Goal: Transaction & Acquisition: Purchase product/service

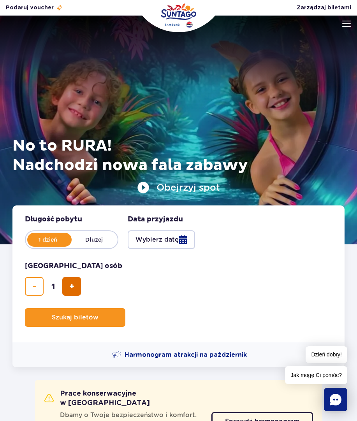
click at [72, 287] on span "dodaj bilet" at bounding box center [71, 287] width 5 height 0
type input "2"
click at [181, 241] on button "Wybierz datę" at bounding box center [161, 239] width 67 height 19
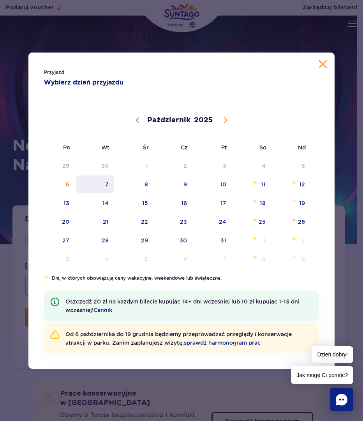
click at [106, 183] on span "7" at bounding box center [95, 185] width 39 height 18
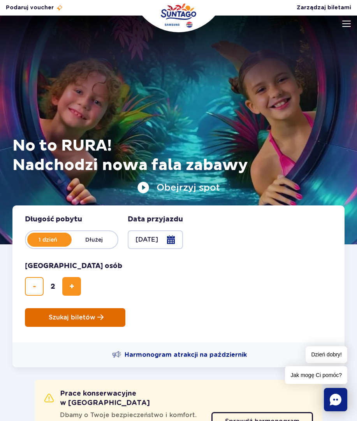
click at [102, 318] on button "Szukaj biletów" at bounding box center [75, 317] width 100 height 19
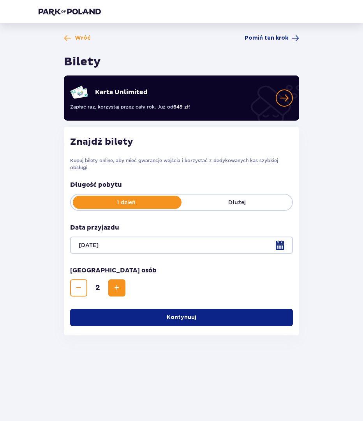
click at [192, 316] on button "Kontynuuj" at bounding box center [181, 317] width 223 height 17
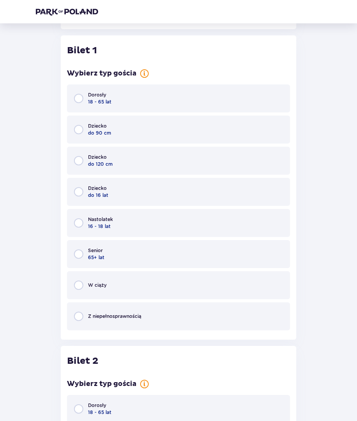
scroll to position [312, 0]
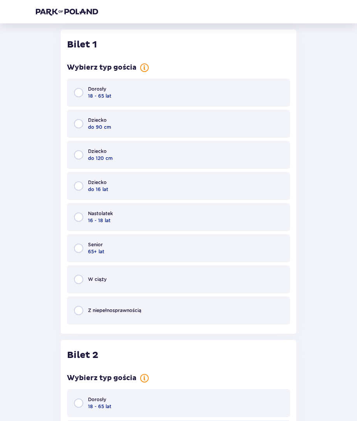
click at [121, 93] on div "Dorosły 18 - 65 lat" at bounding box center [178, 93] width 223 height 28
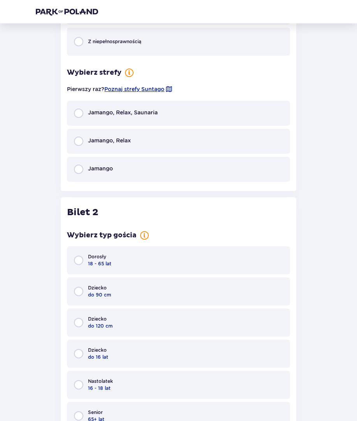
scroll to position [620, 0]
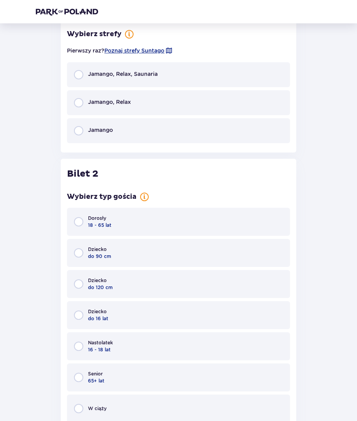
click at [131, 230] on div "Dorosły 18 - 65 lat" at bounding box center [178, 222] width 223 height 28
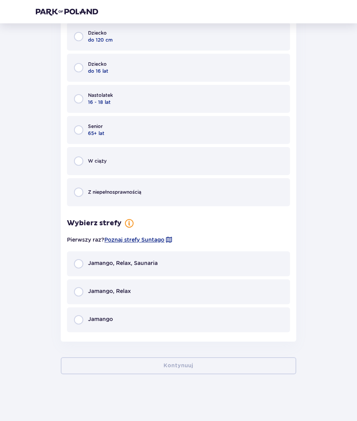
click at [106, 289] on span "Jamango, Relax" at bounding box center [109, 291] width 43 height 8
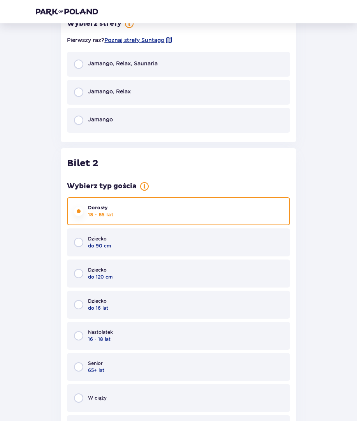
click at [120, 89] on span "Jamango, Relax" at bounding box center [109, 92] width 43 height 8
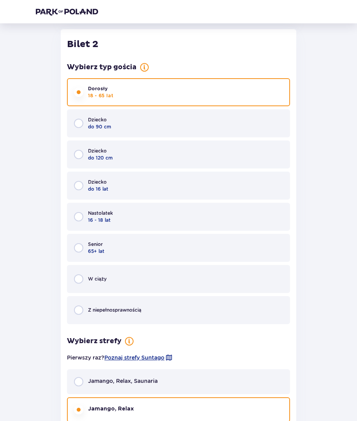
scroll to position [1135, 0]
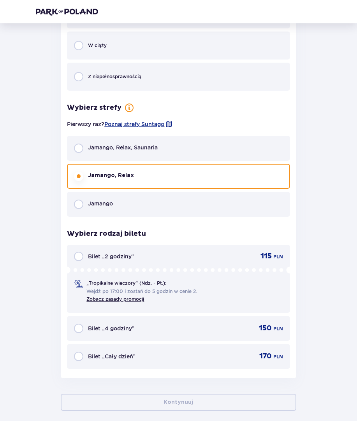
click at [174, 260] on div "Bilet „2 godziny” 115 PLN" at bounding box center [178, 256] width 209 height 9
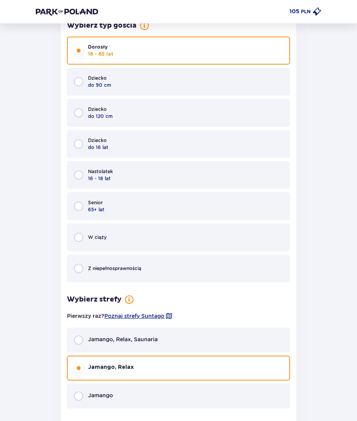
scroll to position [82, 0]
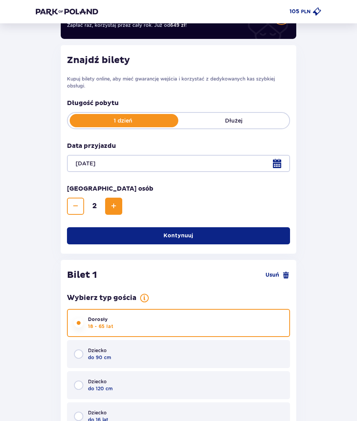
click at [198, 226] on div "Znajdź bilety Kupuj bilety online, aby mieć gwarancję wejścia i korzystać z ded…" at bounding box center [178, 149] width 235 height 209
click at [198, 237] on span "button" at bounding box center [195, 236] width 8 height 8
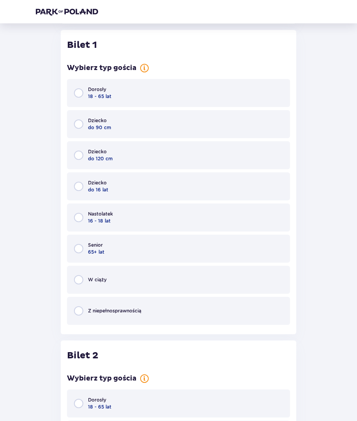
scroll to position [312, 0]
drag, startPoint x: 129, startPoint y: 124, endPoint x: 133, endPoint y: 111, distance: 13.3
click at [129, 123] on div "Dziecko do 90 cm" at bounding box center [178, 124] width 223 height 28
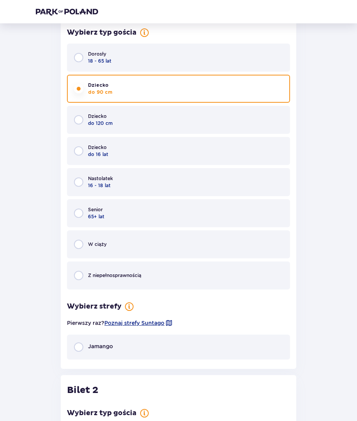
scroll to position [114, 0]
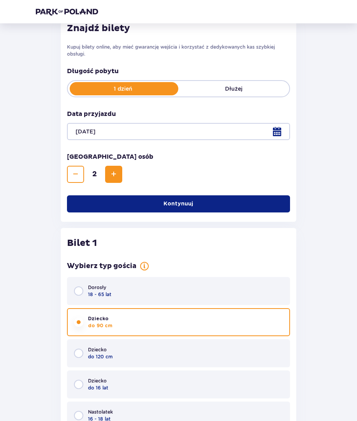
click at [113, 299] on div "Dorosły 18 - 65 lat" at bounding box center [178, 291] width 223 height 28
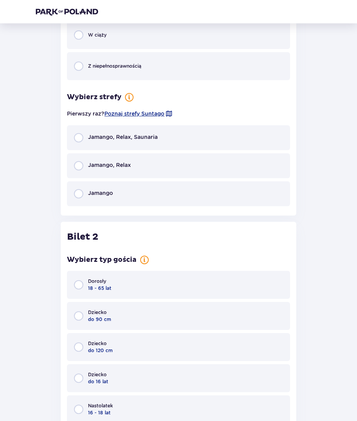
scroll to position [620, 0]
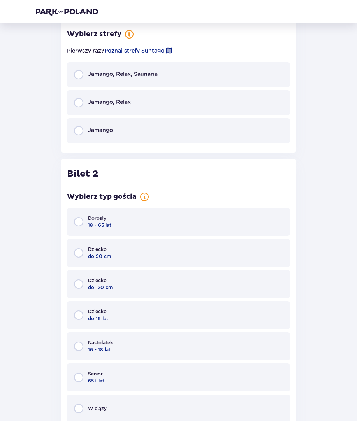
click at [163, 97] on div "Jamango, Relax" at bounding box center [178, 102] width 223 height 25
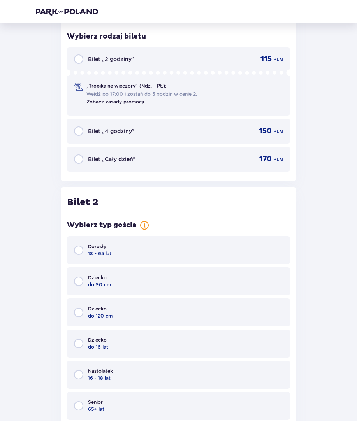
scroll to position [746, 0]
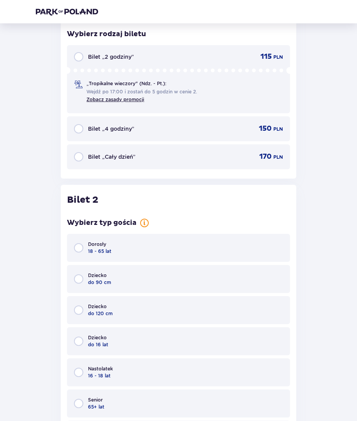
click at [166, 48] on div "Bilet „2 godziny” 115 PLN „Tropikalne wieczory" (Ndz. - Pt.): Wejdź po 17:00 i …" at bounding box center [178, 79] width 223 height 68
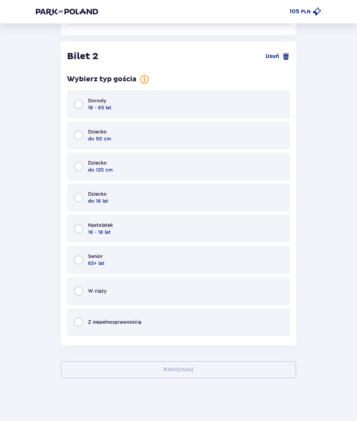
scroll to position [893, 0]
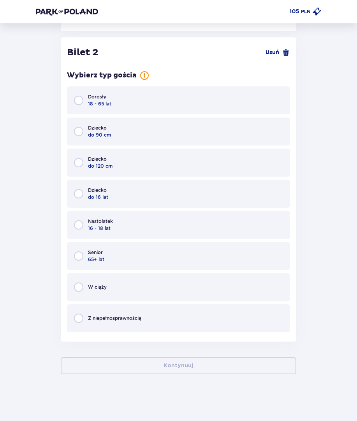
click at [150, 107] on div "Dorosły 18 - 65 lat" at bounding box center [178, 100] width 223 height 28
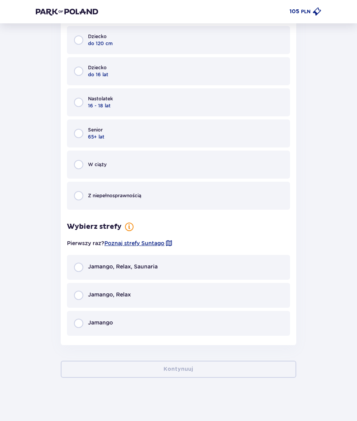
scroll to position [1020, 0]
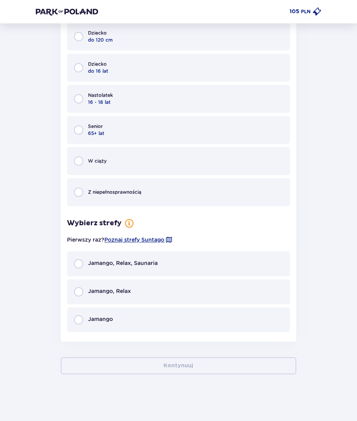
click at [117, 291] on span "Jamango, Relax" at bounding box center [109, 291] width 43 height 8
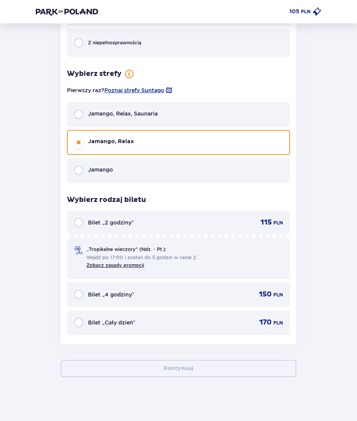
scroll to position [1172, 0]
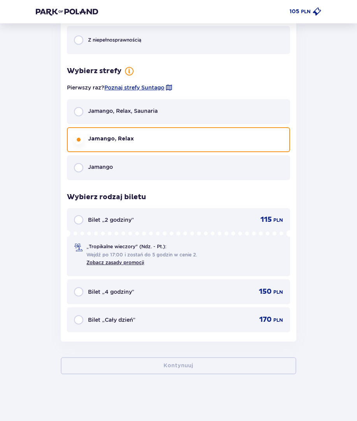
click at [141, 216] on div "Bilet „2 godziny” 115 PLN" at bounding box center [178, 219] width 209 height 9
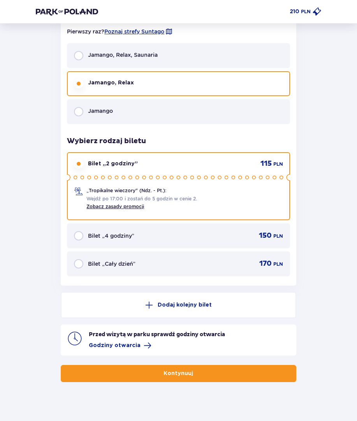
scroll to position [1236, 0]
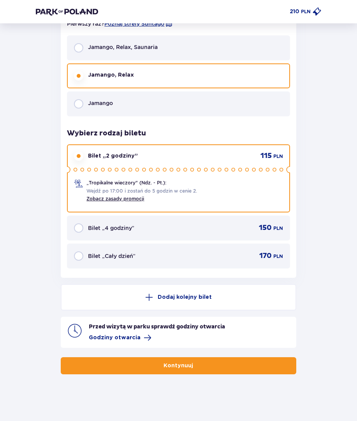
click at [139, 364] on button "Kontynuuj" at bounding box center [178, 365] width 235 height 17
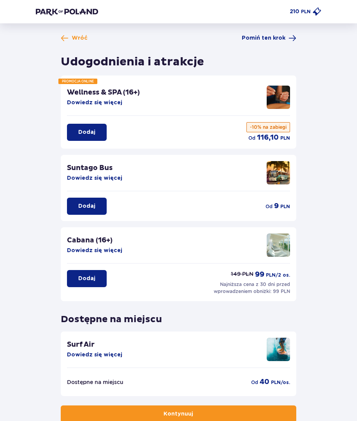
click at [90, 208] on p "Dodaj" at bounding box center [86, 206] width 17 height 8
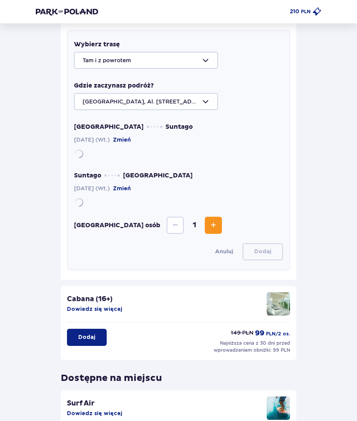
scroll to position [207, 0]
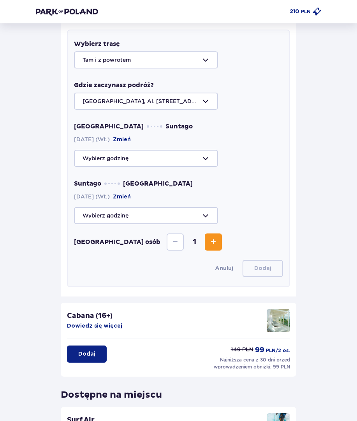
click at [209, 244] on span "Zwiększ" at bounding box center [213, 241] width 9 height 9
click at [186, 164] on div at bounding box center [178, 158] width 209 height 17
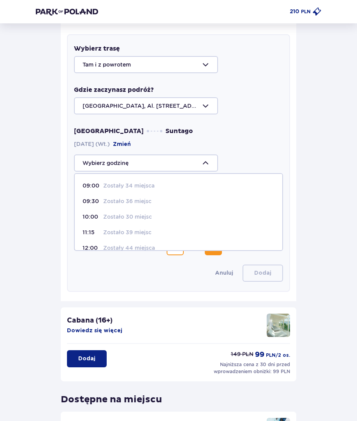
scroll to position [39, 0]
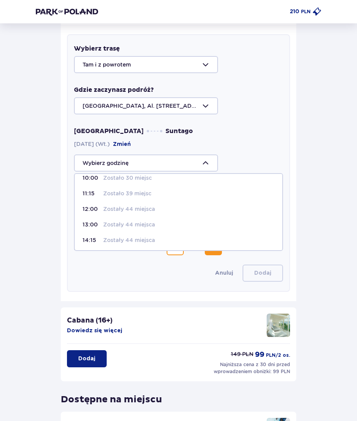
click at [270, 122] on div "Wybierz trasę Tam i z powrotem Gdzie zaczynasz podróż? Warszawa, Al. Jerozolims…" at bounding box center [178, 163] width 223 height 258
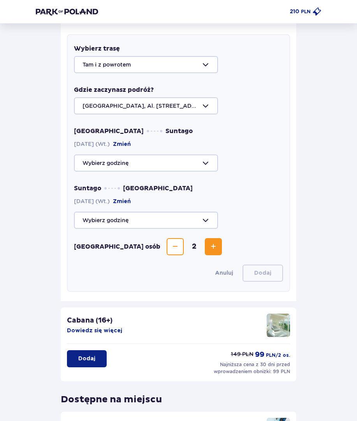
click at [197, 166] on div at bounding box center [178, 163] width 209 height 17
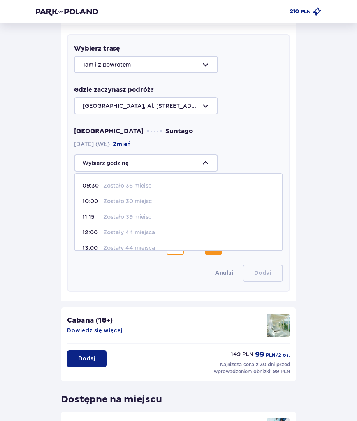
scroll to position [0, 0]
click at [138, 206] on span "09:30 Zostało 36 miejsc" at bounding box center [178, 201] width 207 height 16
type input "09:30"
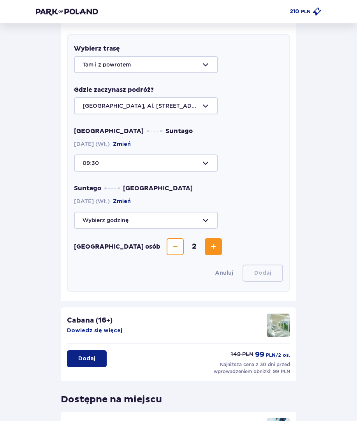
click at [199, 160] on div at bounding box center [178, 163] width 209 height 17
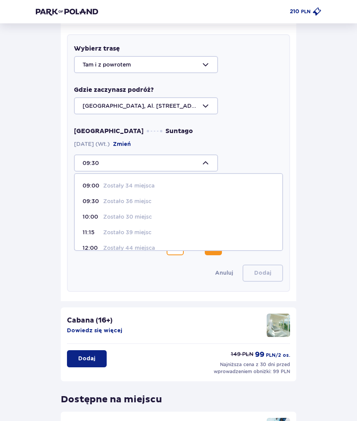
click at [142, 202] on p "Zostało 36 miejsc" at bounding box center [127, 201] width 48 height 8
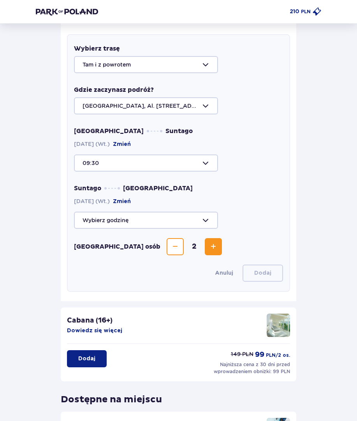
click at [181, 220] on div at bounding box center [178, 220] width 209 height 17
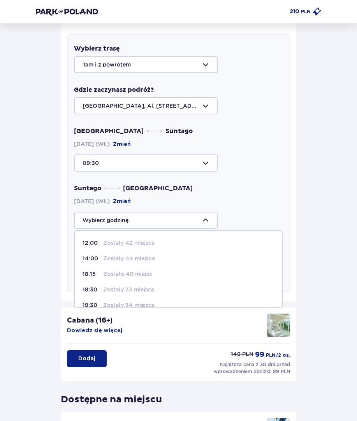
scroll to position [125, 0]
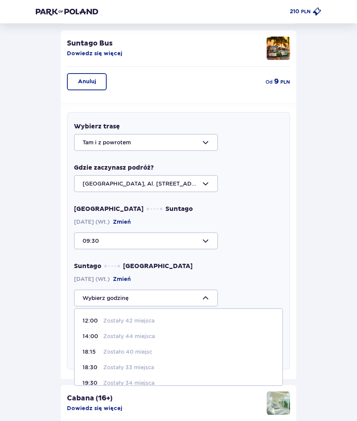
click at [132, 323] on p "Zostały 42 miejsca" at bounding box center [128, 321] width 51 height 8
type input "12:00"
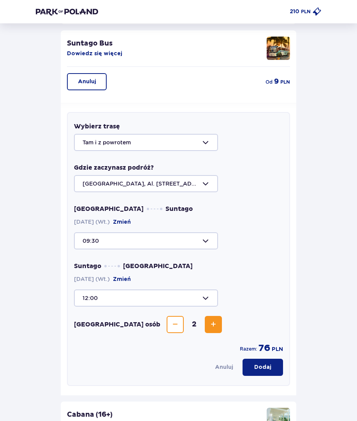
click at [203, 301] on div at bounding box center [178, 298] width 209 height 17
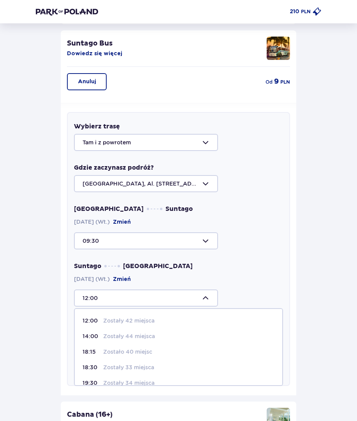
click at [241, 273] on div "Suntago Warszawa 07.10.2025 (Wt.) Zmień 12:00 12:00 Zostały 42 miejsca 14:00 Zo…" at bounding box center [178, 284] width 209 height 45
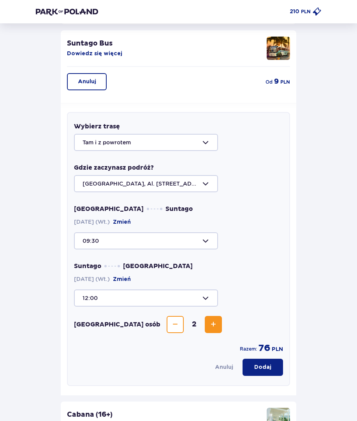
click at [197, 296] on div at bounding box center [178, 298] width 209 height 17
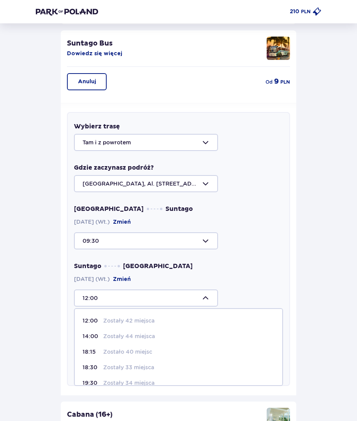
click at [247, 277] on div "Suntago Warszawa 07.10.2025 (Wt.) Zmień 12:00 12:00 Zostały 42 miejsca 14:00 Zo…" at bounding box center [178, 284] width 209 height 45
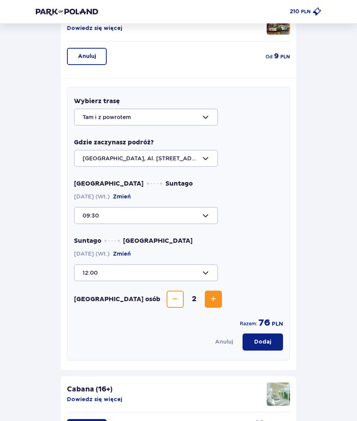
scroll to position [164, 0]
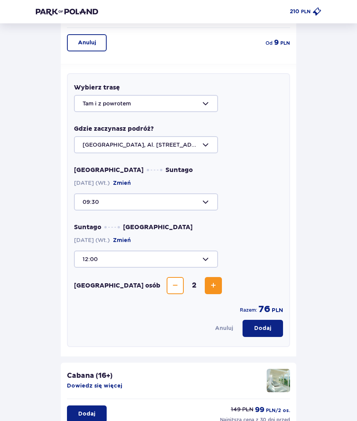
click at [213, 199] on div at bounding box center [178, 201] width 209 height 17
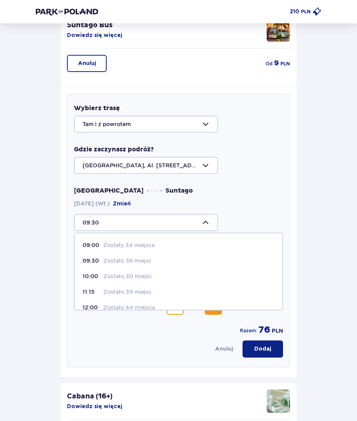
scroll to position [125, 0]
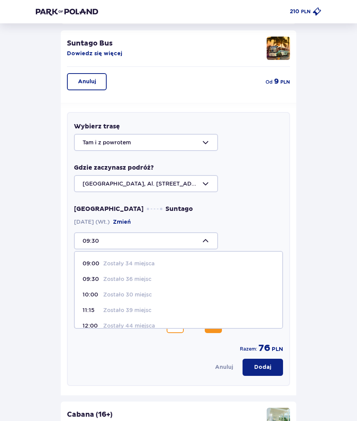
click at [249, 214] on div "Warszawa Suntago 07.10.2025 (Wt.) Zmień 09:30 09:00 Zostały 34 miejsca 09:30 Zo…" at bounding box center [178, 227] width 209 height 45
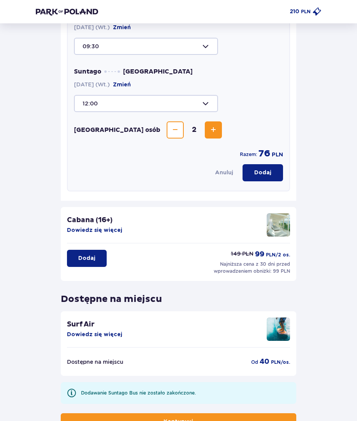
scroll to position [280, 0]
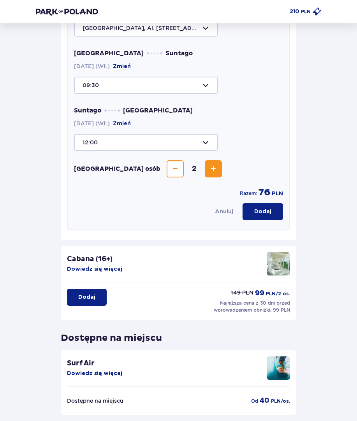
click at [260, 209] on p "Dodaj" at bounding box center [262, 212] width 17 height 8
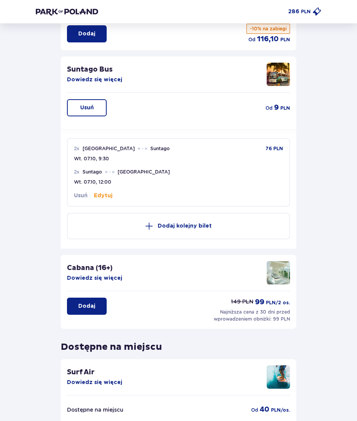
scroll to position [0, 0]
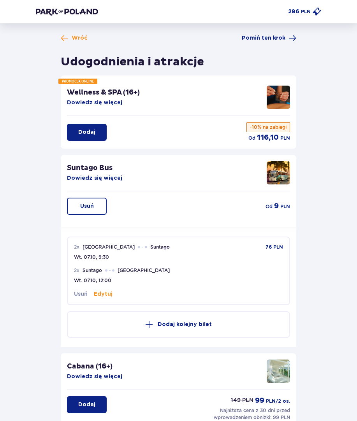
click at [95, 206] on button "Usuń" at bounding box center [87, 206] width 40 height 17
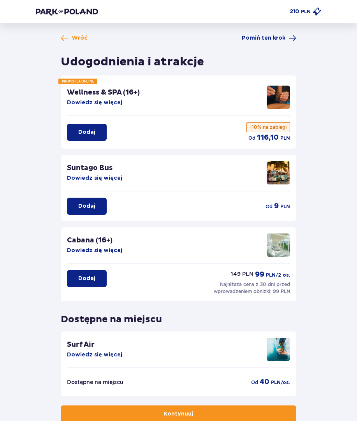
click at [96, 206] on button "Dodaj" at bounding box center [87, 206] width 40 height 17
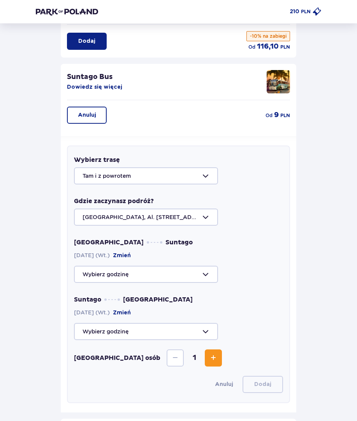
scroll to position [90, 0]
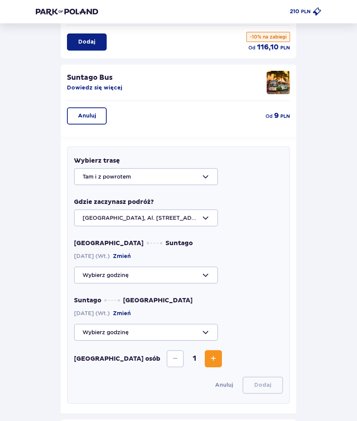
click at [161, 272] on div at bounding box center [178, 275] width 209 height 17
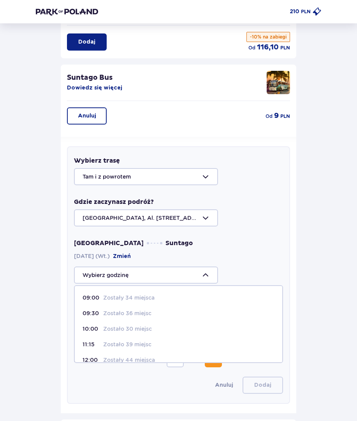
click at [150, 299] on p "Zostały 34 miejsca" at bounding box center [128, 298] width 51 height 8
type input "09:00"
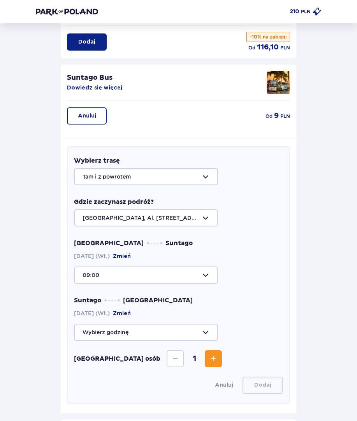
click at [147, 330] on div at bounding box center [178, 332] width 209 height 17
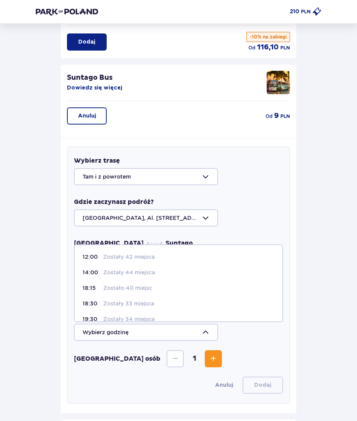
click at [142, 266] on span "14:00 Zostały 44 miejsca" at bounding box center [178, 273] width 207 height 16
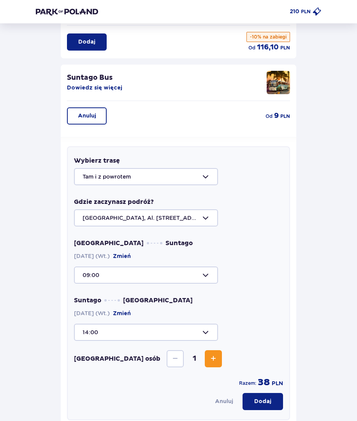
click at [133, 327] on div at bounding box center [178, 332] width 209 height 17
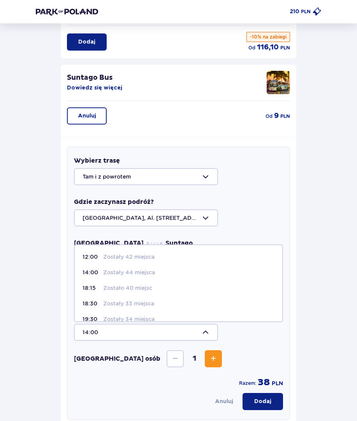
click at [141, 259] on p "Zostały 42 miejsca" at bounding box center [128, 257] width 51 height 8
type input "12:00"
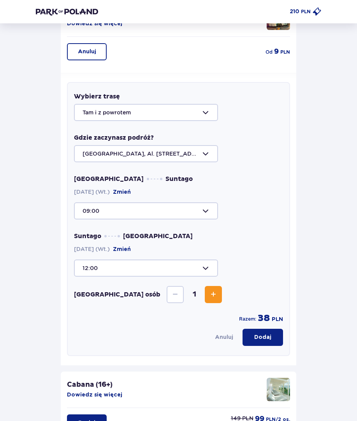
scroll to position [168, 0]
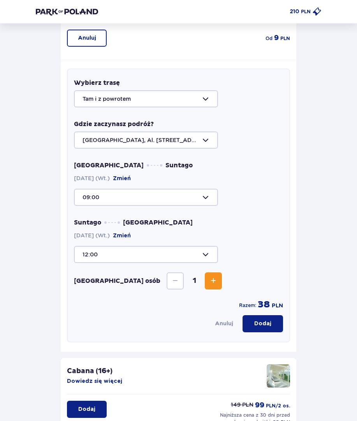
click at [261, 320] on p "Dodaj" at bounding box center [262, 324] width 17 height 8
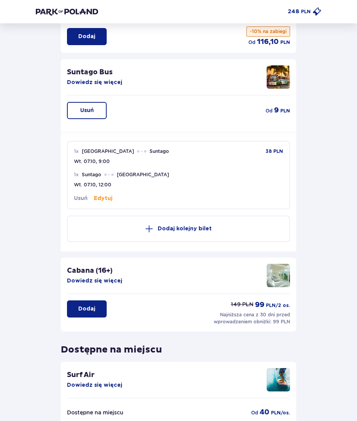
scroll to position [0, 0]
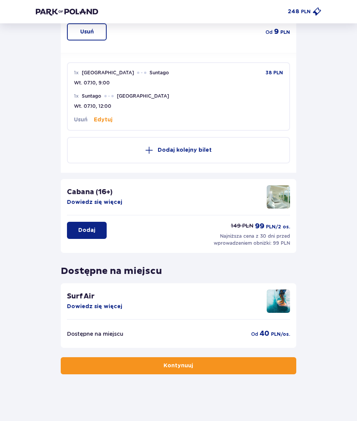
click at [192, 369] on span "button" at bounding box center [195, 366] width 8 height 8
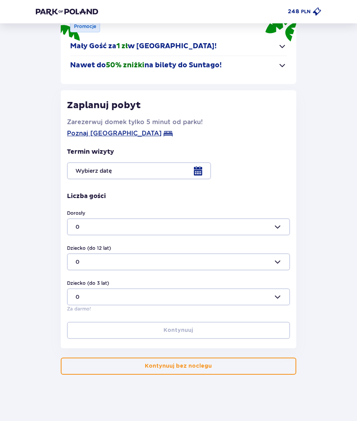
scroll to position [65, 0]
click at [175, 376] on div "Wróć Pomiń ten krok Nocleg Promocje Mały Gość za 1 zł w Suntago Village! Noc za…" at bounding box center [178, 190] width 357 height 462
click at [178, 364] on p "Kontynuuj bez noclegu" at bounding box center [178, 366] width 67 height 8
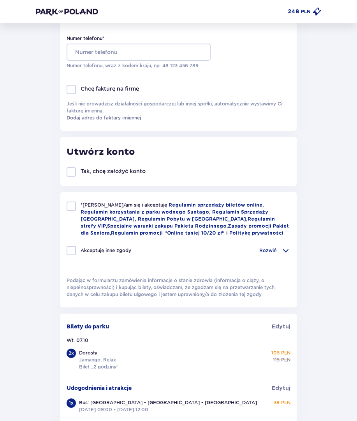
scroll to position [156, 0]
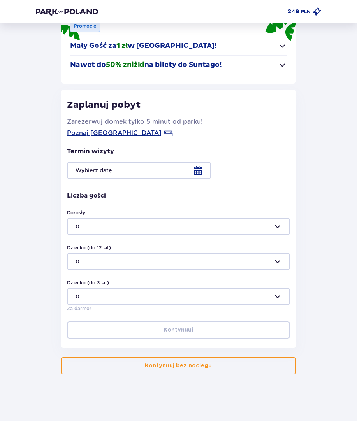
scroll to position [65, 0]
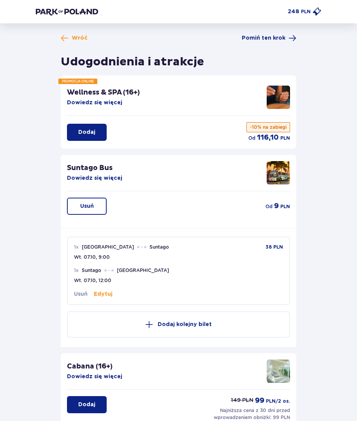
click at [69, 42] on div "Wróć Pomiń ten krok Udogodnienia i atrakcje PROMOCJA ONLINE Wellness & SPA (16+…" at bounding box center [178, 291] width 235 height 515
click at [71, 39] on span "Wróć" at bounding box center [74, 38] width 27 height 8
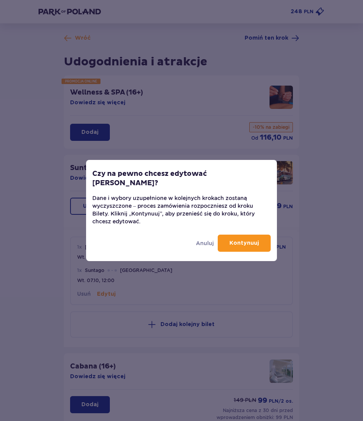
click at [236, 239] on p "Kontynuuj" at bounding box center [244, 243] width 30 height 8
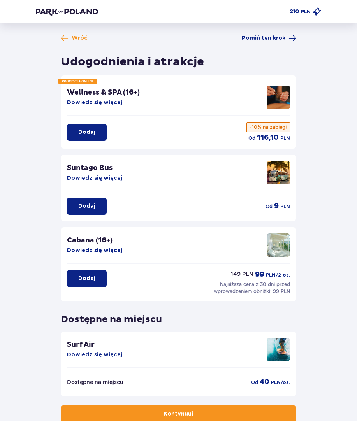
click at [65, 48] on div "Wróć Pomiń ten krok Udogodnienia i atrakcje PROMOCJA ONLINE Wellness & SPA (16+…" at bounding box center [178, 228] width 235 height 389
click at [67, 37] on span at bounding box center [65, 38] width 8 height 8
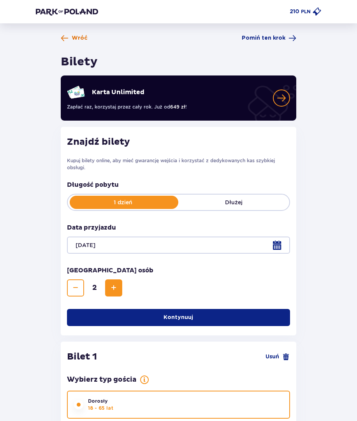
click at [79, 36] on span "Wróć" at bounding box center [80, 38] width 16 height 8
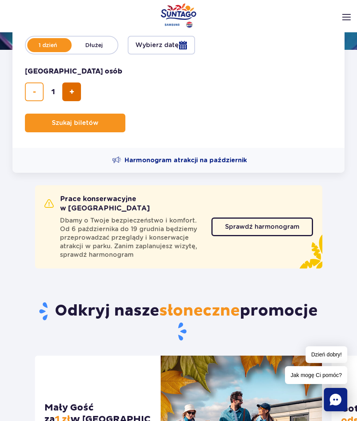
click at [77, 96] on button "dodaj bilet" at bounding box center [71, 92] width 19 height 19
type input "2"
click at [149, 55] on form "Długość pobytu długość pobytu w hero 1 dzień Dłużej Data przyjazdu data przyjaz…" at bounding box center [178, 79] width 332 height 137
click at [155, 49] on button "Wybierz datę" at bounding box center [161, 45] width 67 height 19
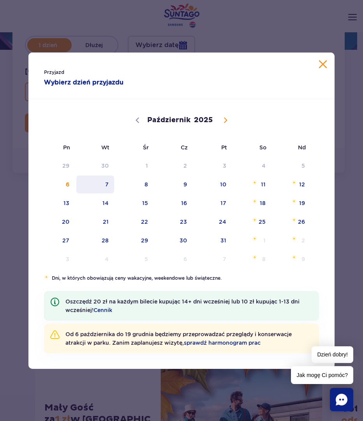
click at [98, 192] on span "7" at bounding box center [95, 185] width 39 height 18
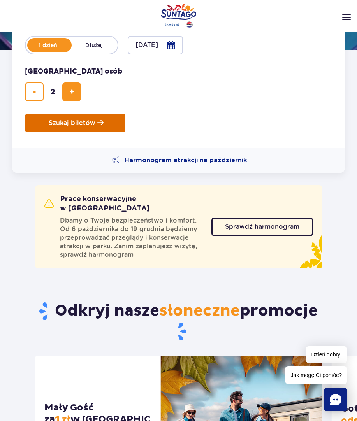
click at [81, 126] on span "Szukaj biletów" at bounding box center [72, 123] width 47 height 7
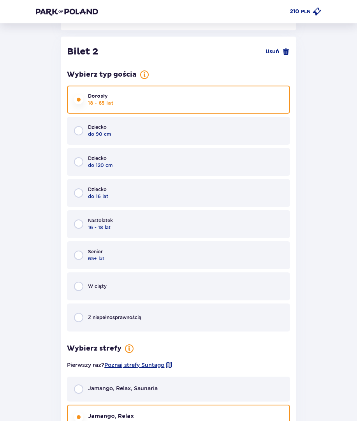
scroll to position [740, 0]
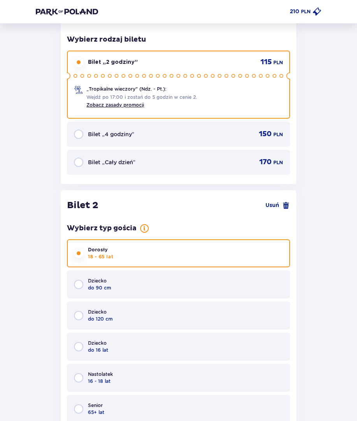
click at [154, 140] on div "Bilet „4 godziny” 150 PLN" at bounding box center [178, 134] width 223 height 25
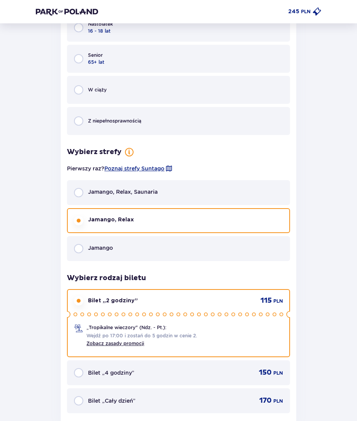
scroll to position [1158, 0]
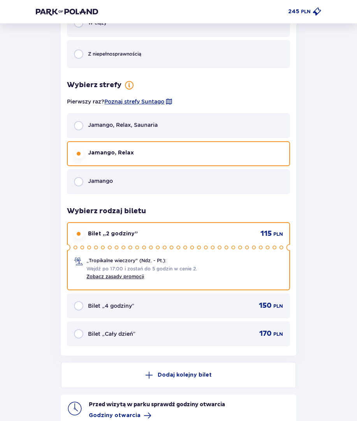
click at [206, 301] on div "Bilet „4 godziny” 150 PLN" at bounding box center [178, 305] width 209 height 9
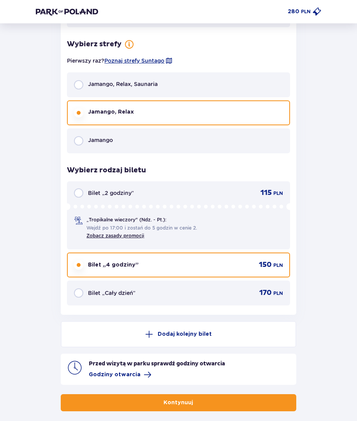
scroll to position [1236, 0]
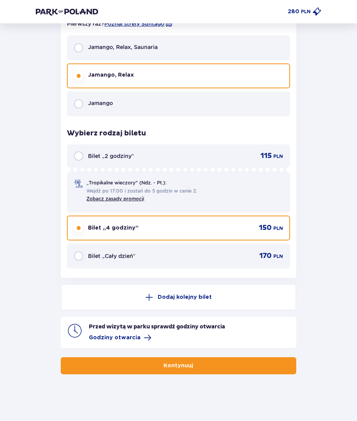
click at [195, 371] on button "Kontynuuj" at bounding box center [178, 365] width 235 height 17
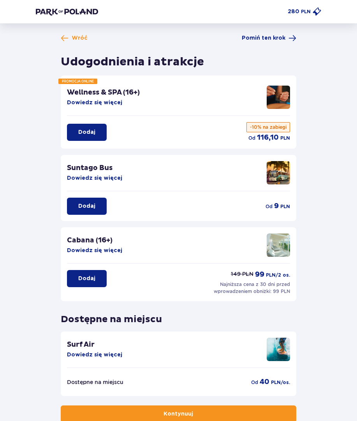
click at [90, 205] on p "Dodaj" at bounding box center [86, 206] width 17 height 8
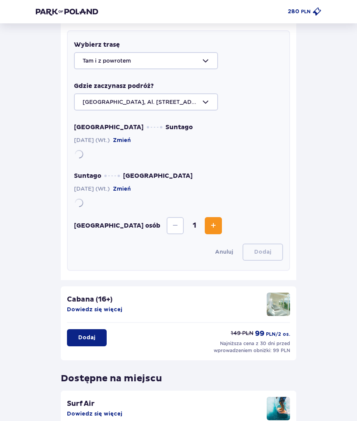
scroll to position [207, 0]
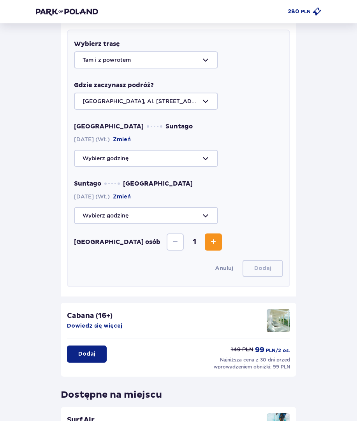
click at [170, 165] on div at bounding box center [178, 158] width 209 height 17
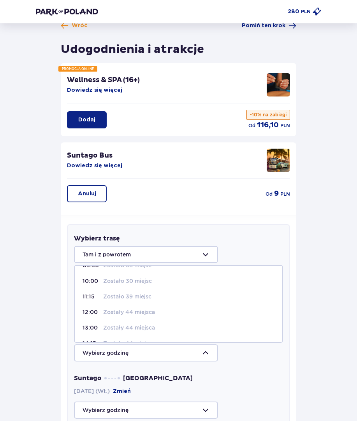
scroll to position [0, 0]
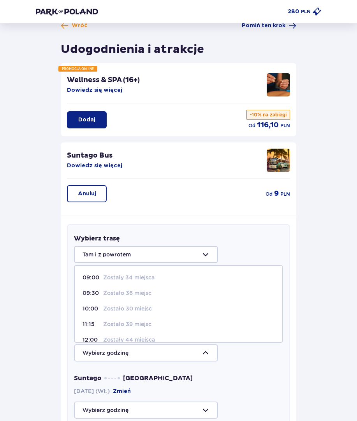
click at [143, 285] on span "09:30 Zostało 36 miejsc" at bounding box center [178, 293] width 207 height 16
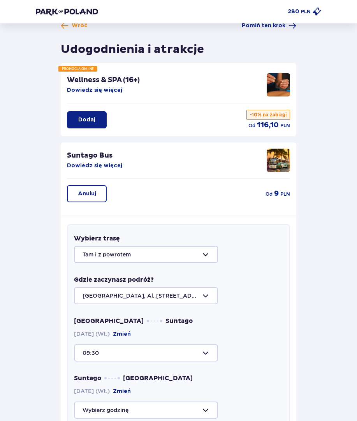
click at [164, 302] on div at bounding box center [178, 295] width 209 height 17
click at [231, 283] on div "Gdzie zaczynasz podróż? Warszawa, Al. Jerozolimskie 56 Warszawa, Al. Jerozolims…" at bounding box center [178, 290] width 209 height 29
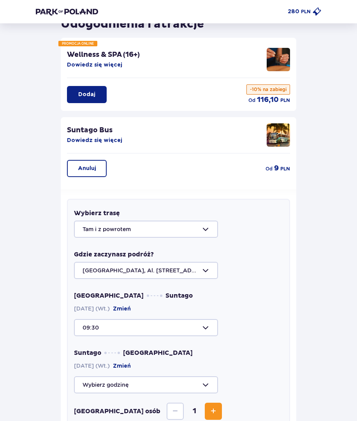
scroll to position [51, 0]
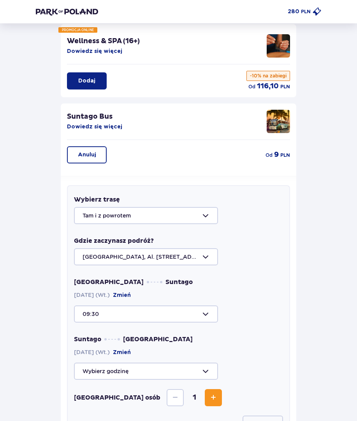
click at [200, 309] on div at bounding box center [178, 314] width 209 height 17
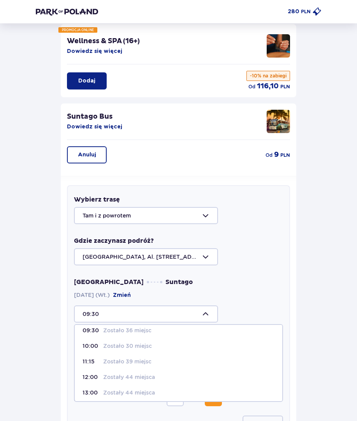
scroll to position [39, 0]
click at [127, 387] on p "Zostały 44 miejsca" at bounding box center [129, 391] width 52 height 8
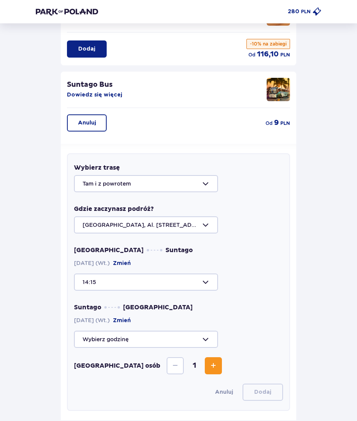
scroll to position [129, 0]
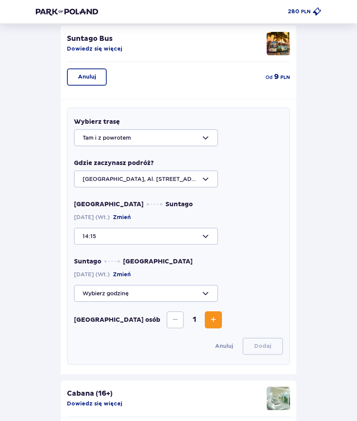
click at [209, 323] on span "Zwiększ" at bounding box center [213, 319] width 9 height 9
click at [194, 296] on div at bounding box center [178, 293] width 209 height 17
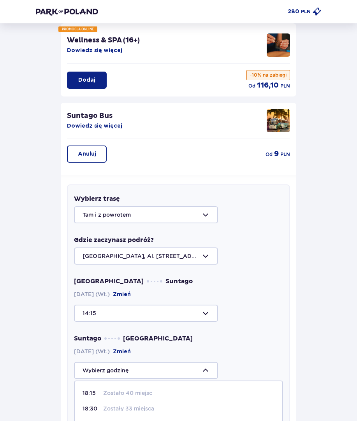
scroll to position [51, 0]
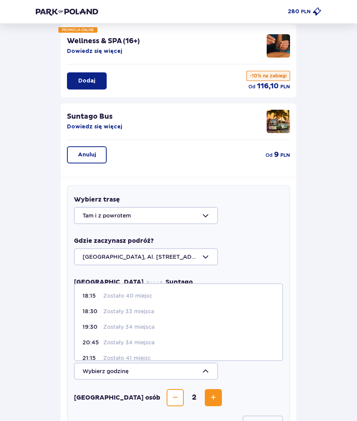
click at [250, 261] on div at bounding box center [178, 256] width 209 height 17
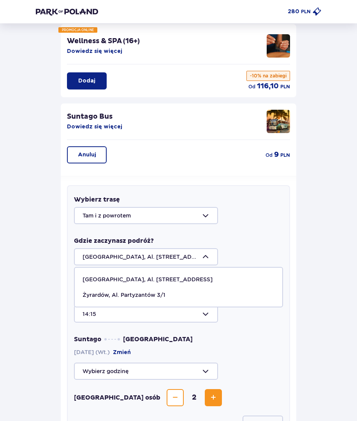
click at [265, 241] on div "Gdzie zaczynasz podróż? Warszawa, Al. Jerozolimskie 56 Warszawa, Al. Jerozolims…" at bounding box center [178, 251] width 209 height 29
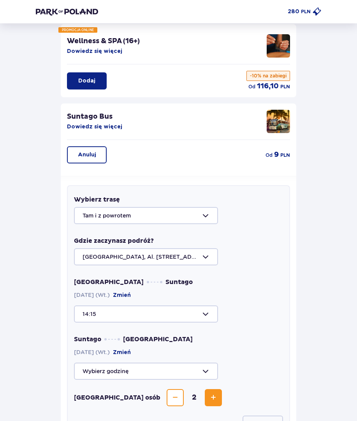
click at [203, 310] on div at bounding box center [178, 314] width 209 height 17
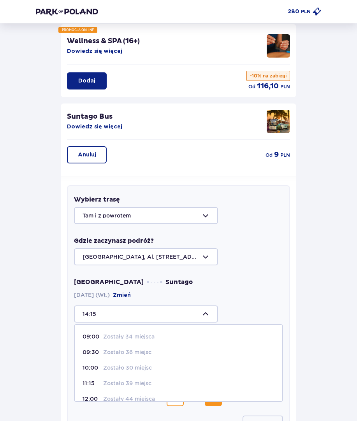
scroll to position [12, 0]
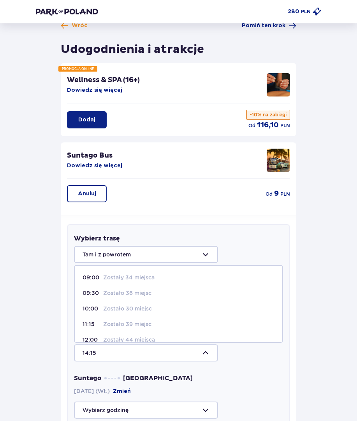
click at [149, 280] on p "Zostały 34 miejsca" at bounding box center [128, 278] width 51 height 8
type input "09:00"
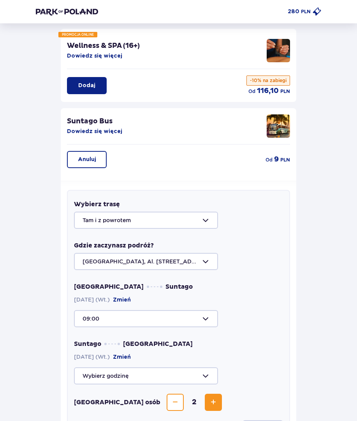
scroll to position [90, 0]
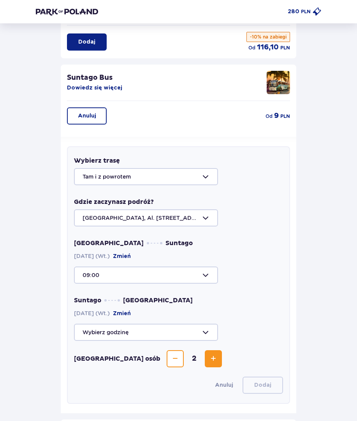
click at [200, 332] on div at bounding box center [178, 332] width 209 height 17
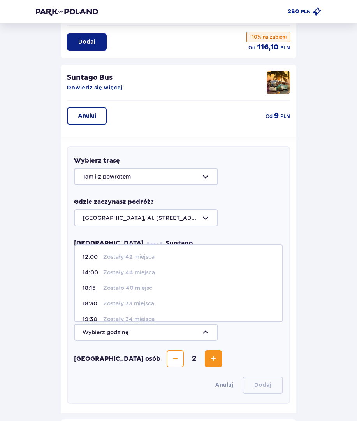
click at [138, 278] on span "14:00 Zostały 44 miejsca" at bounding box center [178, 273] width 207 height 16
type input "14:00"
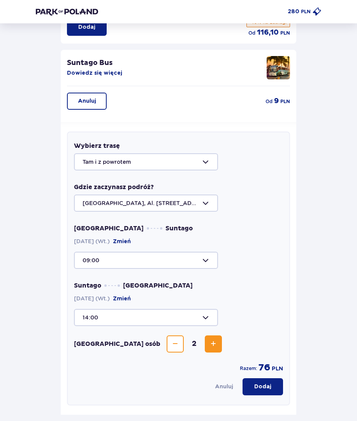
scroll to position [129, 0]
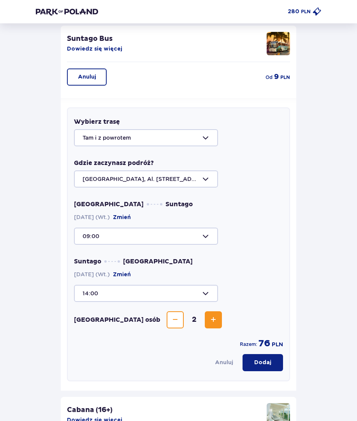
click at [271, 364] on p "Dodaj" at bounding box center [262, 363] width 17 height 8
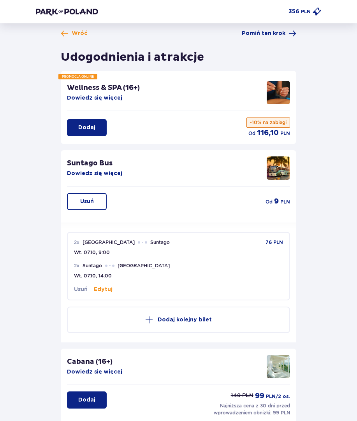
scroll to position [0, 0]
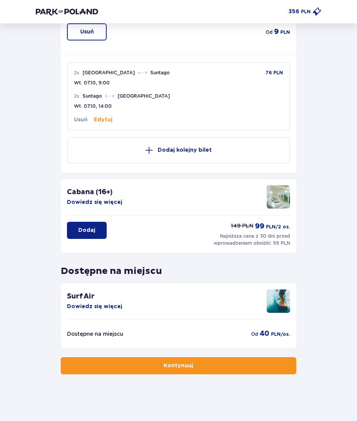
click at [194, 370] on button "Kontynuuj" at bounding box center [178, 365] width 235 height 17
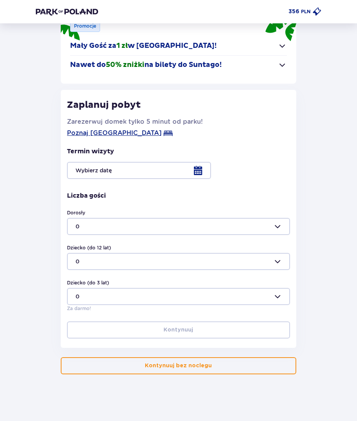
click at [201, 370] on button "Kontynuuj bez noclegu" at bounding box center [178, 365] width 235 height 17
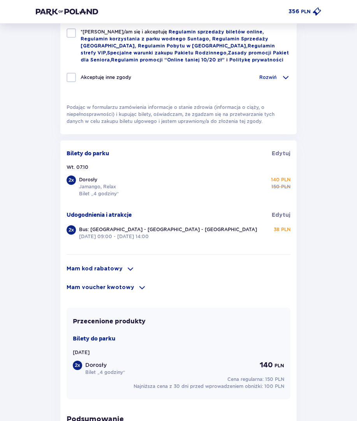
scroll to position [283, 0]
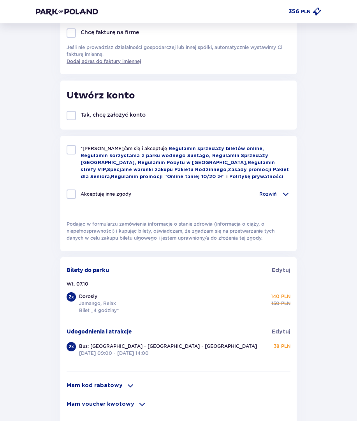
click at [74, 142] on div "*Zapoznałem/am się i akceptuję Regulamin sprzedaży biletów online, Regulamin ko…" at bounding box center [178, 193] width 236 height 115
click at [66, 157] on div "*Zapoznałem/am się i akceptuję Regulamin sprzedaży biletów online, Regulamin ko…" at bounding box center [178, 193] width 236 height 115
click at [70, 151] on div at bounding box center [71, 149] width 9 height 9
checkbox input "true"
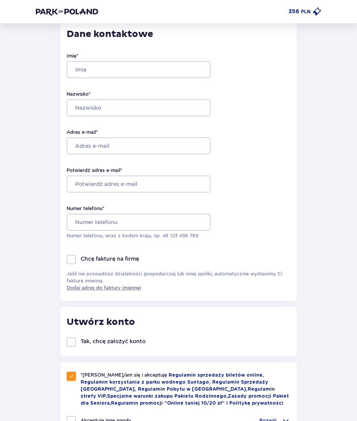
scroll to position [39, 0]
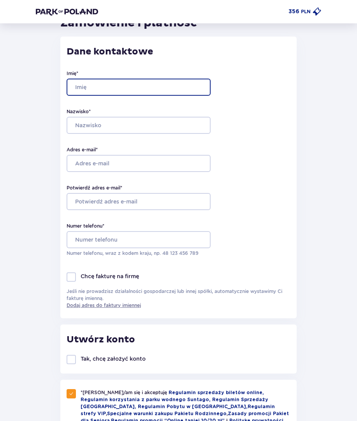
click at [149, 84] on input "Imię *" at bounding box center [139, 87] width 144 height 17
type input "Bartosz"
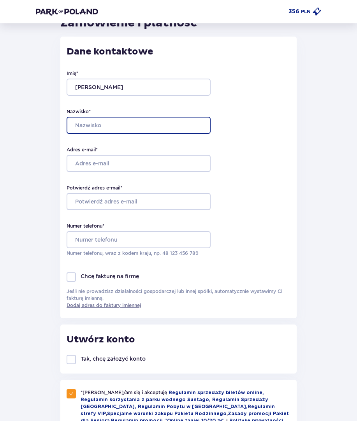
click at [117, 123] on input "Nazwisko *" at bounding box center [139, 125] width 144 height 17
type input "Wrona"
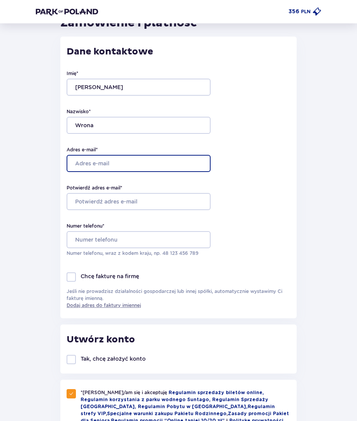
click at [113, 163] on input "Adres e-mail *" at bounding box center [139, 163] width 144 height 17
type input "bartekwr.bw@gmail.com"
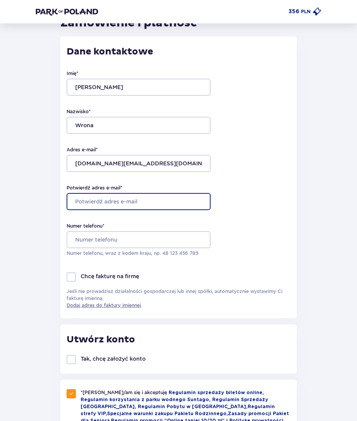
click at [92, 202] on input "Potwierdź adres e-mail *" at bounding box center [139, 201] width 144 height 17
click at [104, 201] on input "Potwierdź adres e-mail *" at bounding box center [139, 201] width 144 height 17
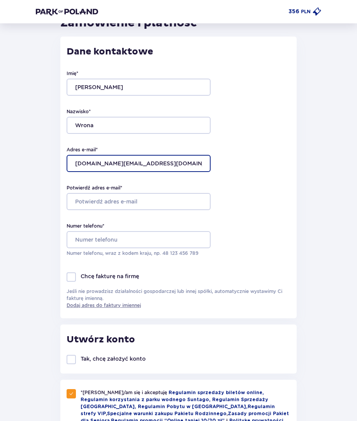
drag, startPoint x: 149, startPoint y: 163, endPoint x: 60, endPoint y: 170, distance: 89.0
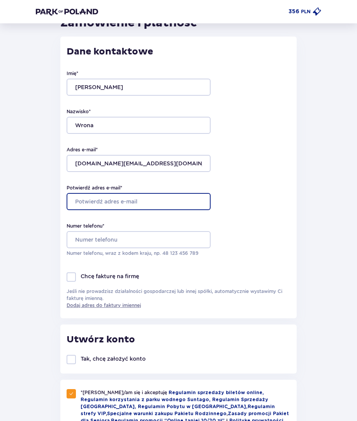
click at [86, 199] on input "Potwierdź adres e-mail *" at bounding box center [139, 201] width 144 height 17
paste input "bartekwr.bw@gmail.com"
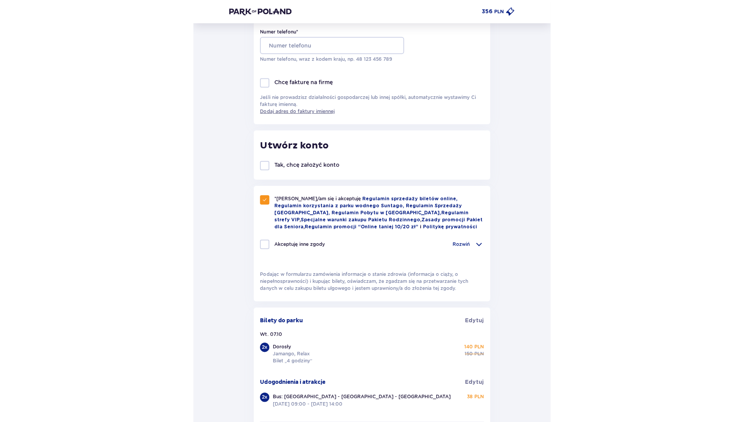
scroll to position [0, 0]
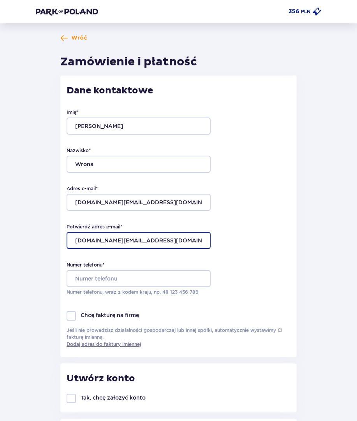
type input "bartekwr.bw@gmail.com"
click at [72, 38] on span "Wróć" at bounding box center [79, 38] width 16 height 8
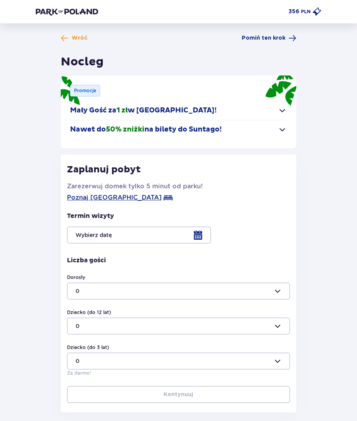
click at [72, 38] on span "Wróć" at bounding box center [80, 38] width 16 height 8
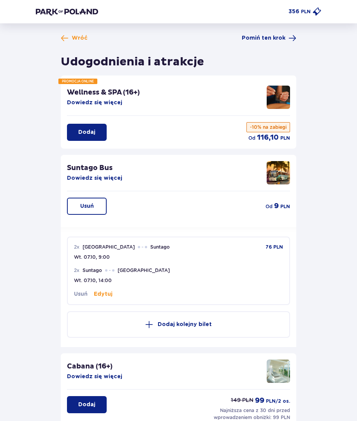
click at [72, 38] on span "Wróć" at bounding box center [80, 38] width 16 height 8
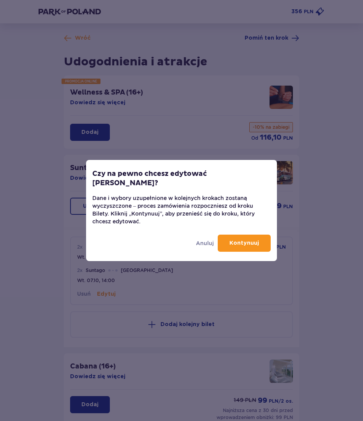
click at [207, 230] on div "Anuluj Kontynuuj" at bounding box center [181, 243] width 191 height 36
click at [204, 239] on p "Anuluj" at bounding box center [205, 243] width 18 height 8
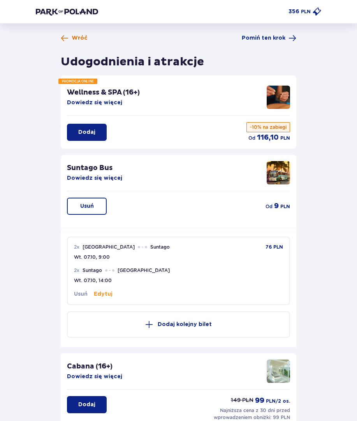
click at [68, 34] on span at bounding box center [65, 38] width 8 height 8
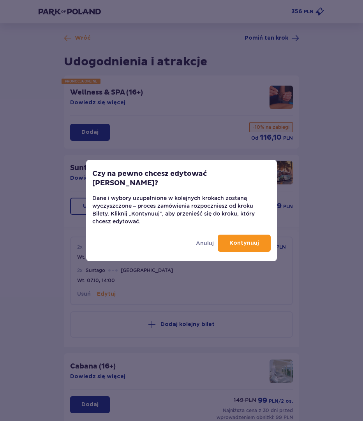
click at [211, 231] on div "Anuluj Kontynuuj" at bounding box center [181, 243] width 191 height 36
click at [207, 241] on p "Anuluj" at bounding box center [205, 243] width 18 height 8
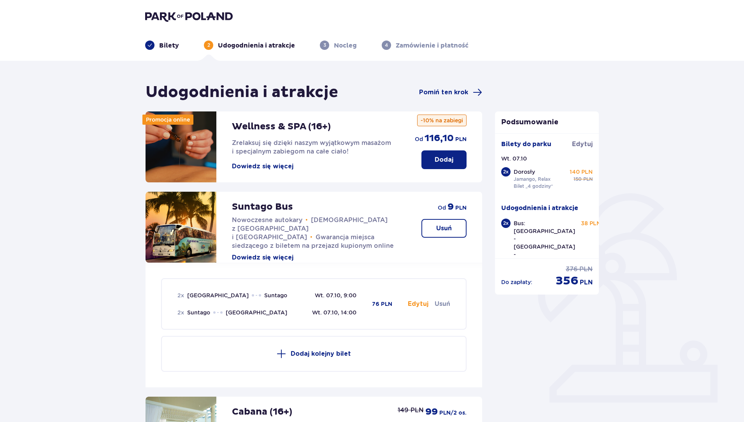
click at [174, 41] on p "Bilety" at bounding box center [169, 45] width 20 height 9
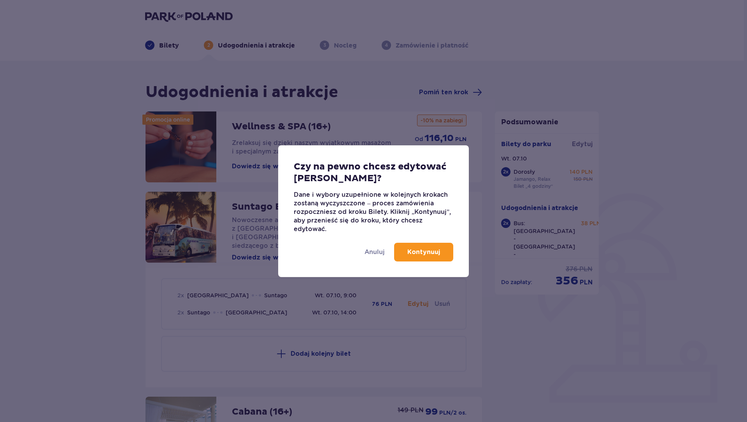
click at [362, 251] on button "Kontynuuj" at bounding box center [423, 252] width 59 height 19
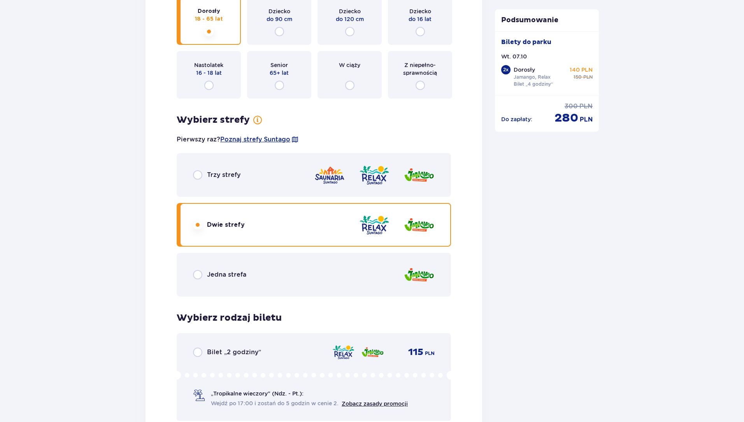
scroll to position [973, 0]
click at [294, 181] on div "Trzy strefy" at bounding box center [314, 174] width 274 height 44
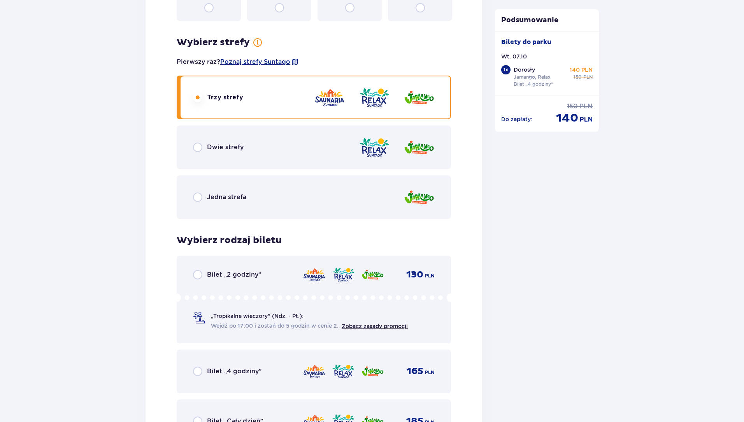
scroll to position [1177, 0]
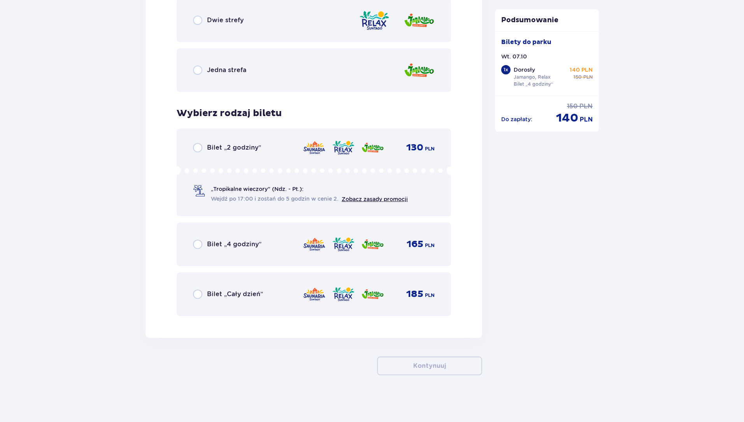
click at [319, 25] on div "Dwie strefy" at bounding box center [314, 20] width 274 height 44
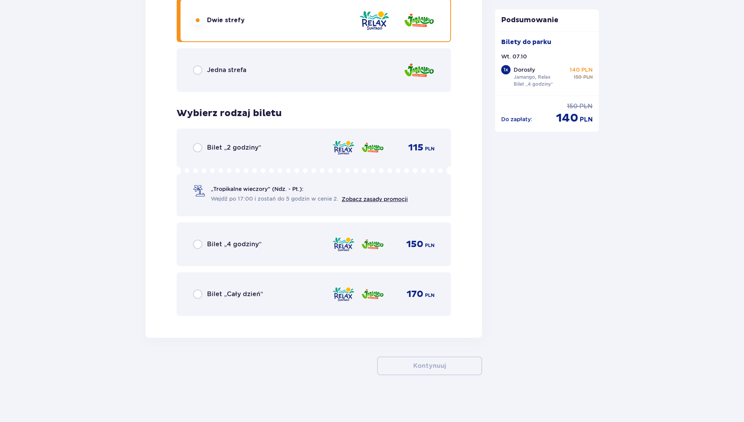
click at [251, 248] on span "Bilet „4 godziny”" at bounding box center [234, 244] width 55 height 9
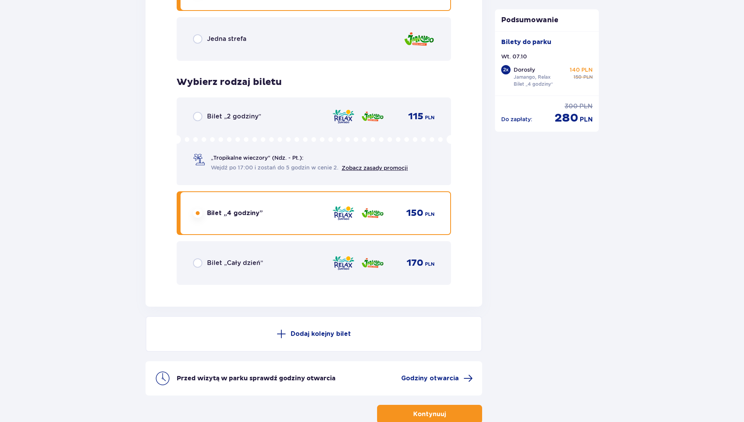
scroll to position [1256, 0]
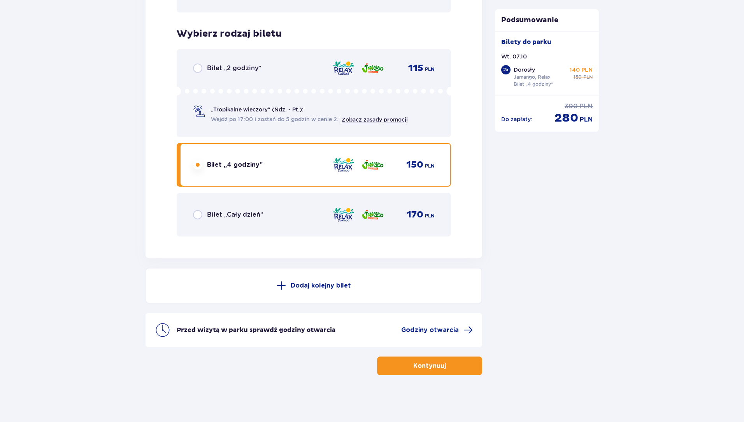
click at [362, 364] on p "Kontynuuj" at bounding box center [429, 365] width 33 height 9
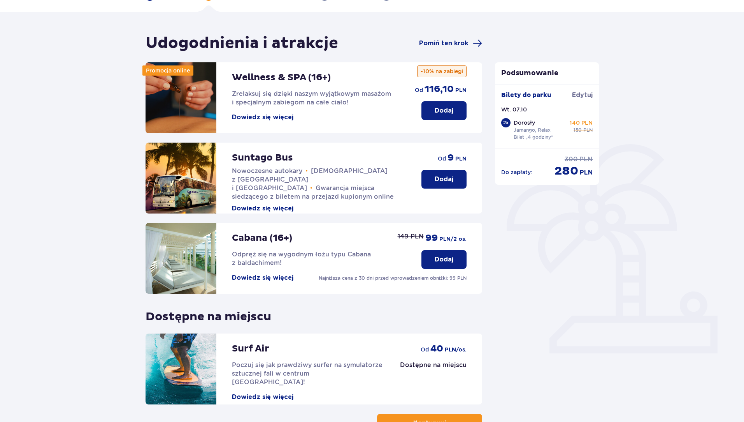
scroll to position [106, 0]
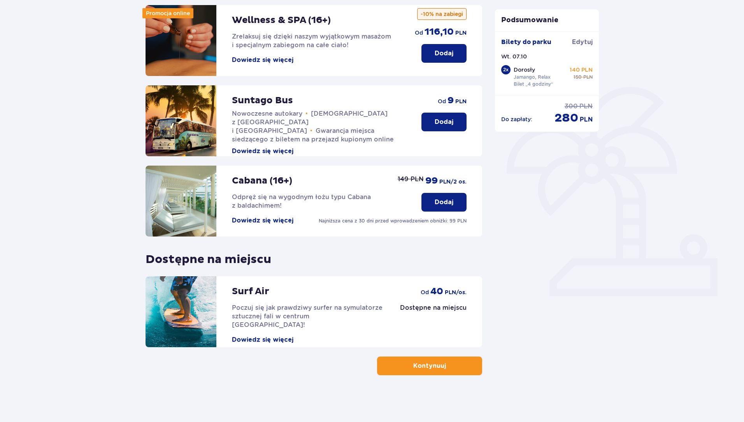
click at [362, 369] on p "Kontynuuj" at bounding box center [429, 365] width 33 height 9
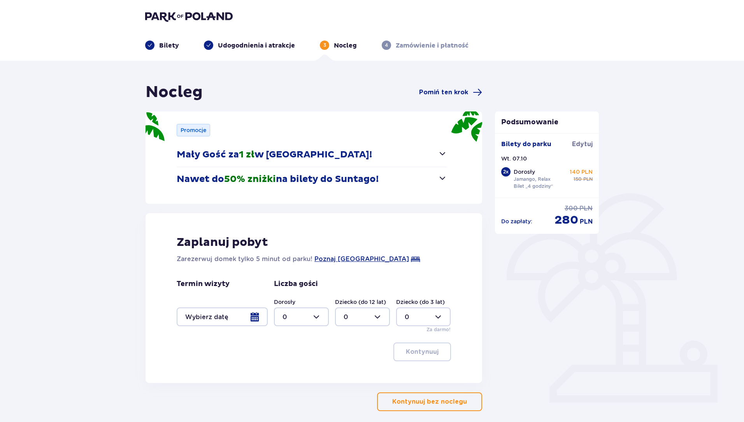
click at [254, 319] on div at bounding box center [222, 316] width 91 height 19
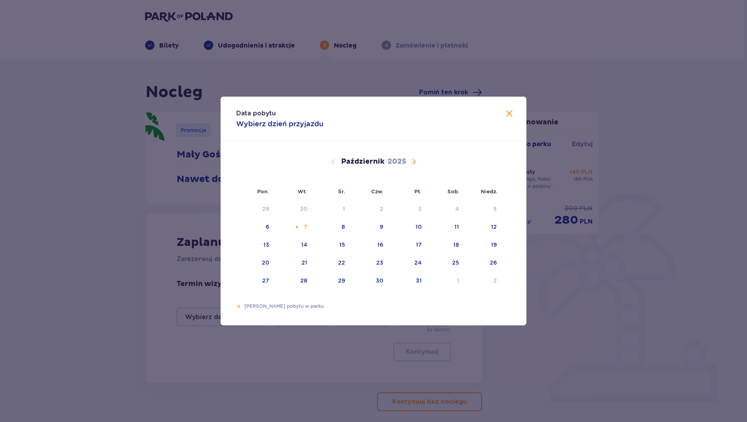
click at [362, 111] on span "Zamknij" at bounding box center [509, 113] width 9 height 9
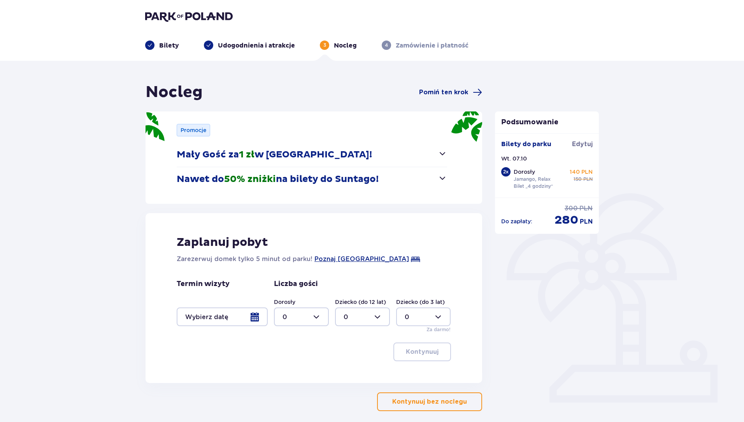
click at [362, 406] on button "Kontynuuj bez noclegu" at bounding box center [429, 401] width 105 height 19
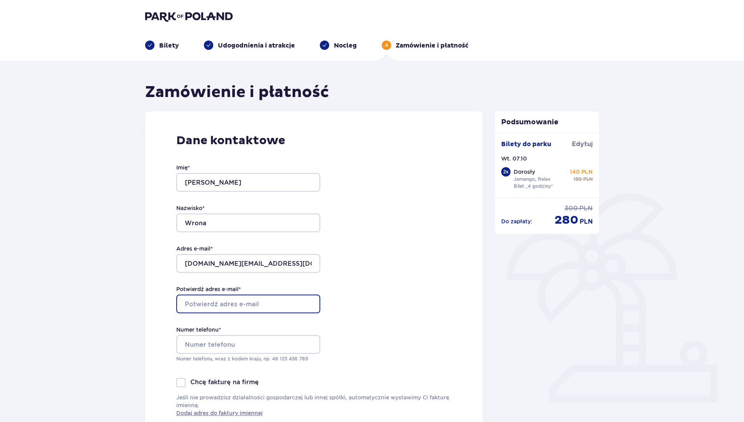
click at [281, 297] on input "Potwierdź adres e-mail *" at bounding box center [248, 303] width 144 height 19
type input "bartekwr.bw@gmail.com"
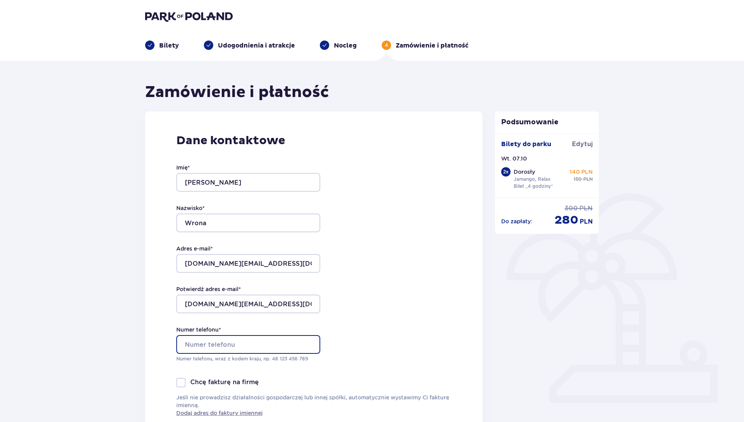
click at [246, 342] on input "Numer telefonu *" at bounding box center [248, 344] width 144 height 19
click at [230, 344] on input "Numer telefonu *" at bounding box center [248, 344] width 144 height 19
type input "606723038"
click at [345, 315] on div "Dane kontaktowe Imię * Bartosz Nazwisko * Wrona Adres e-mail * bartekwr.bw@gmai…" at bounding box center [314, 274] width 338 height 327
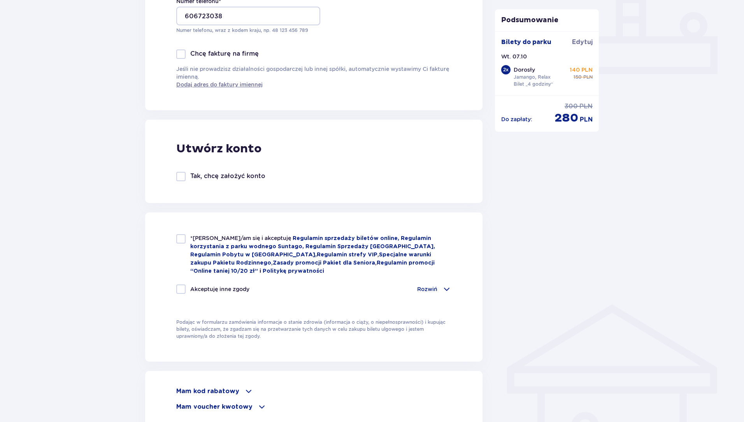
scroll to position [350, 0]
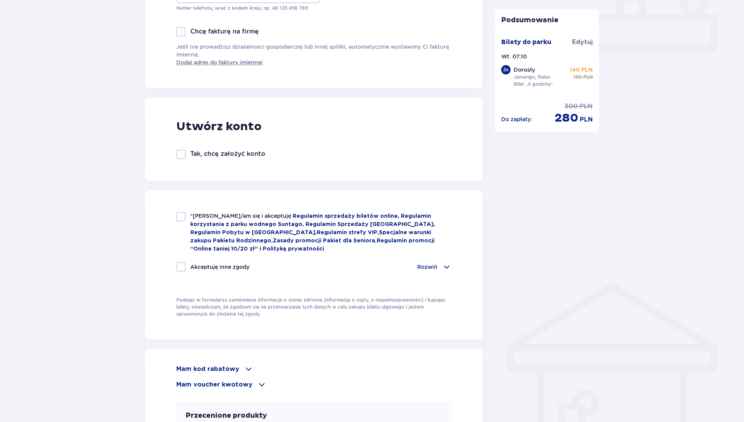
click at [180, 216] on div at bounding box center [180, 216] width 9 height 9
checkbox input "true"
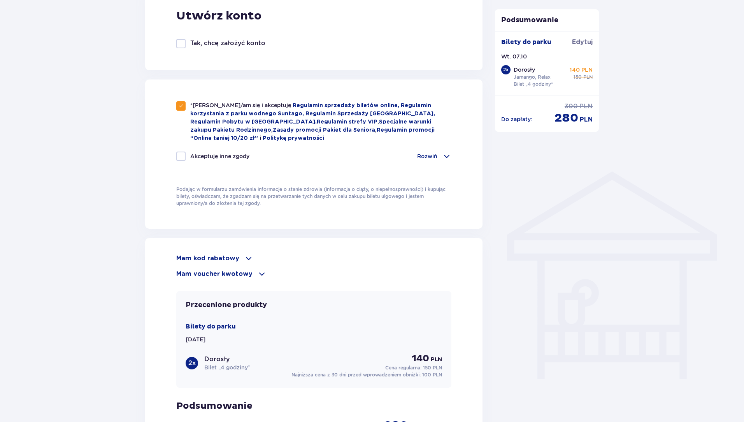
scroll to position [506, 0]
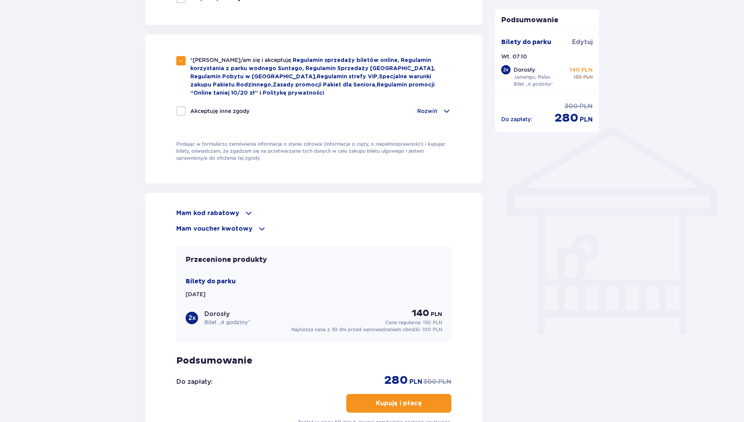
click at [249, 213] on span at bounding box center [248, 212] width 9 height 9
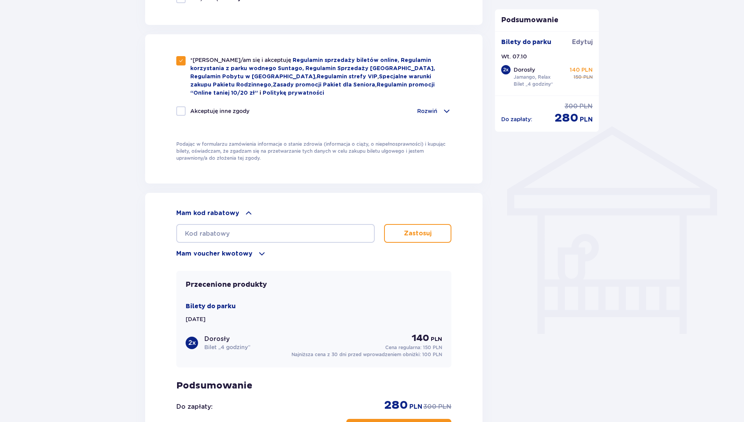
click at [249, 213] on span at bounding box center [248, 212] width 9 height 9
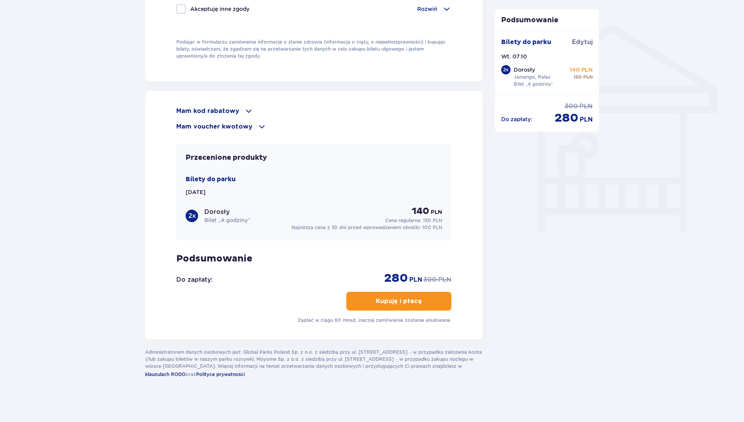
scroll to position [609, 0]
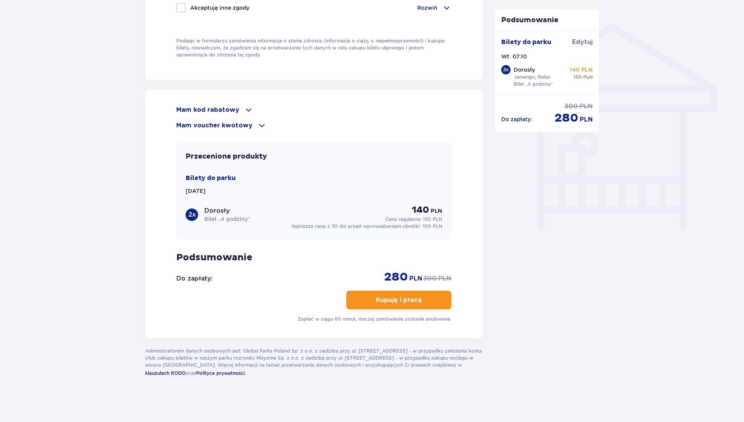
drag, startPoint x: 372, startPoint y: 297, endPoint x: 364, endPoint y: 295, distance: 8.6
click at [362, 297] on p "Kupuję i płacę" at bounding box center [399, 299] width 46 height 9
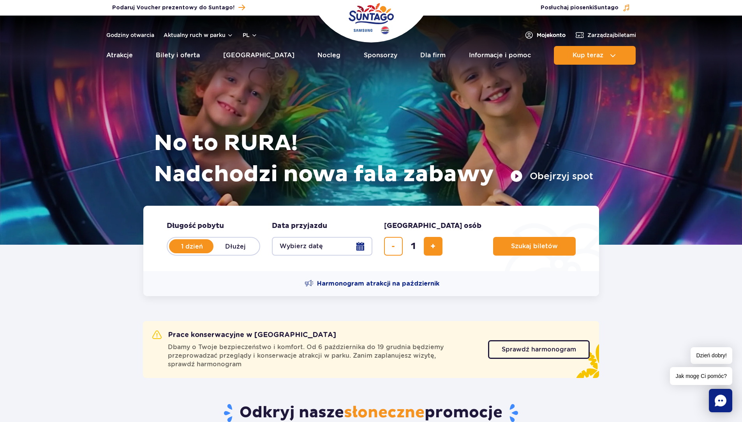
click at [545, 30] on link "Moje konto" at bounding box center [544, 34] width 41 height 9
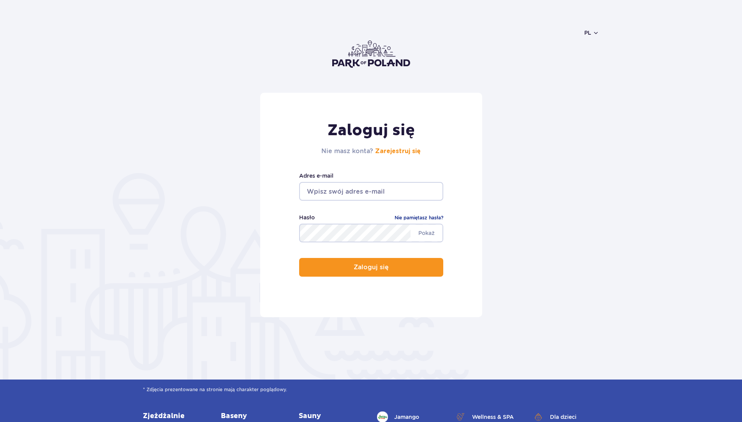
click at [353, 192] on input "email" at bounding box center [371, 191] width 144 height 19
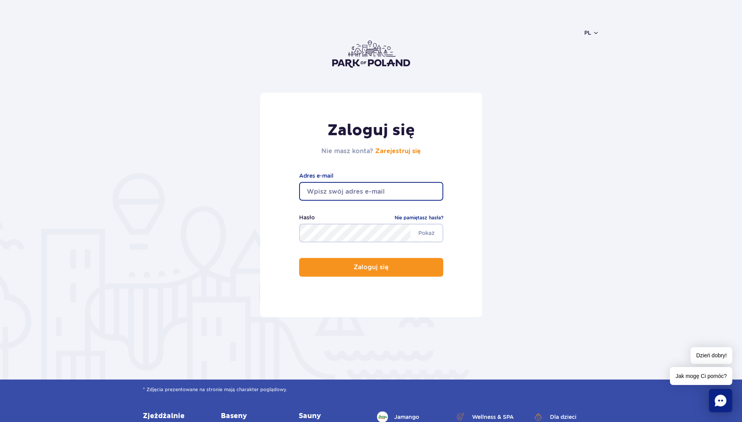
type input "bartekwr.bw@gmail.com"
click at [345, 221] on div "Hasło Nie pamiętasz hasła?" at bounding box center [371, 218] width 144 height 11
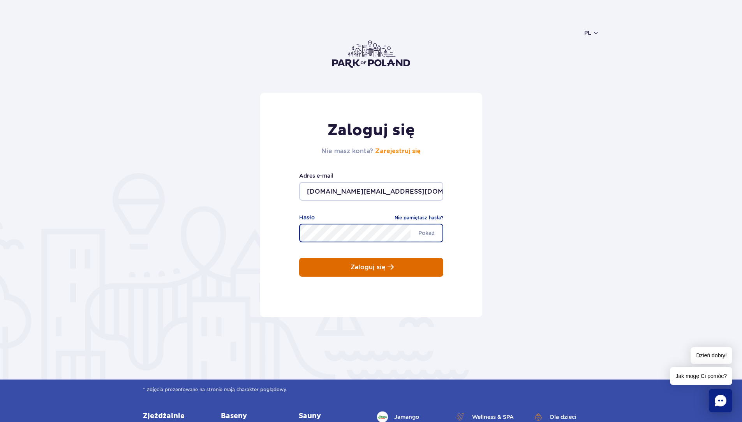
click at [357, 264] on p "Zaloguj się" at bounding box center [367, 267] width 35 height 7
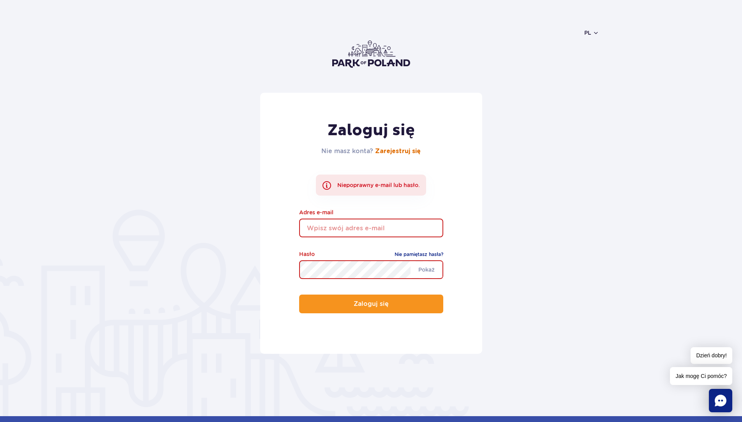
click at [410, 153] on link "Zarejestruj się" at bounding box center [398, 151] width 46 height 6
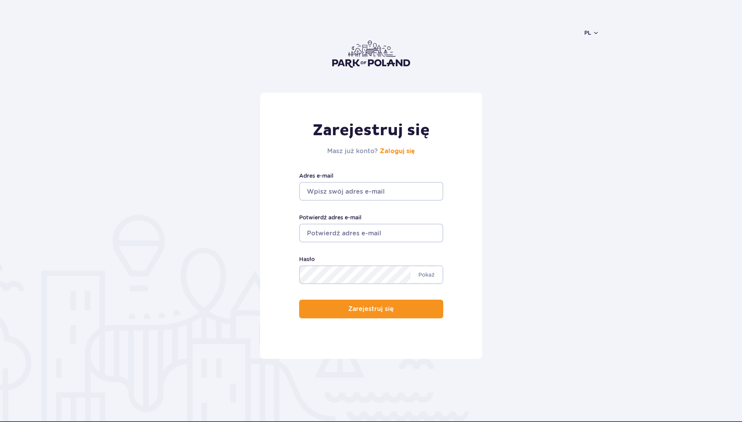
click at [367, 193] on input "Adres e-mail" at bounding box center [371, 191] width 144 height 19
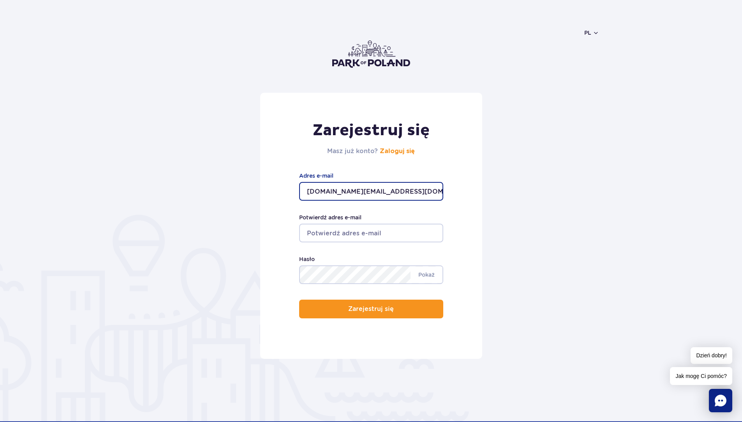
drag, startPoint x: 392, startPoint y: 196, endPoint x: 272, endPoint y: 196, distance: 119.9
click at [272, 196] on div "Zarejestruj się Masz już konto? Zaloguj się bartekwr.bw@gmail.com Adres e-mail …" at bounding box center [371, 226] width 222 height 266
type input "bartekwr.bw@gmail.com"
click at [318, 223] on div "Potwierdź adres e-mail" at bounding box center [371, 227] width 144 height 29
click at [327, 229] on input "Potwierdź adres e-mail" at bounding box center [371, 232] width 144 height 19
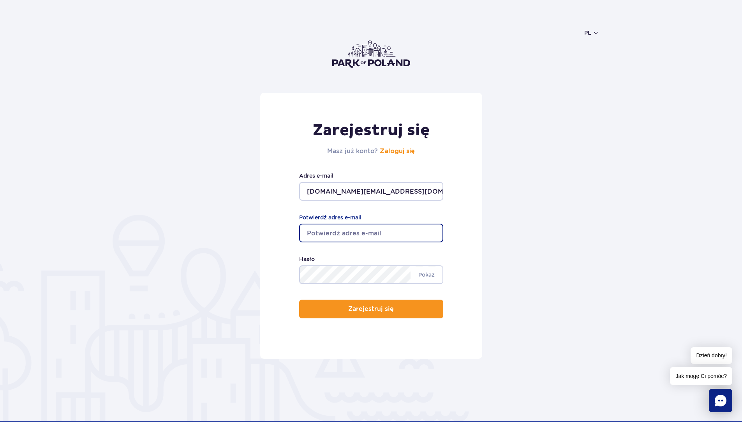
paste input "bartekwr.bw@gmail.com"
type input "bartekwr.bw@gmail.com"
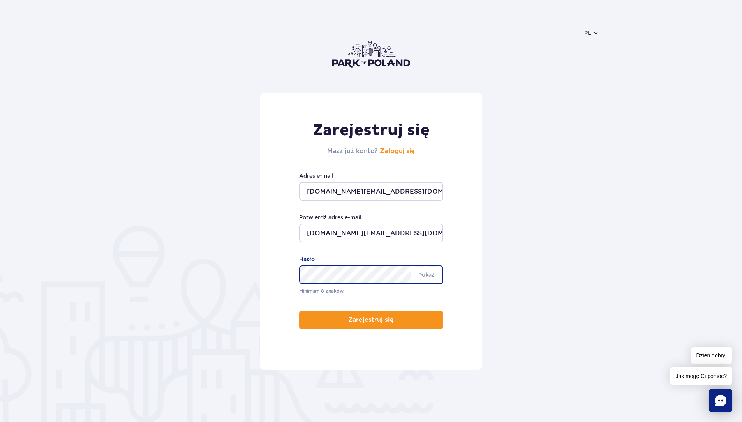
click at [299, 310] on button "Zarejestruj się" at bounding box center [371, 319] width 144 height 19
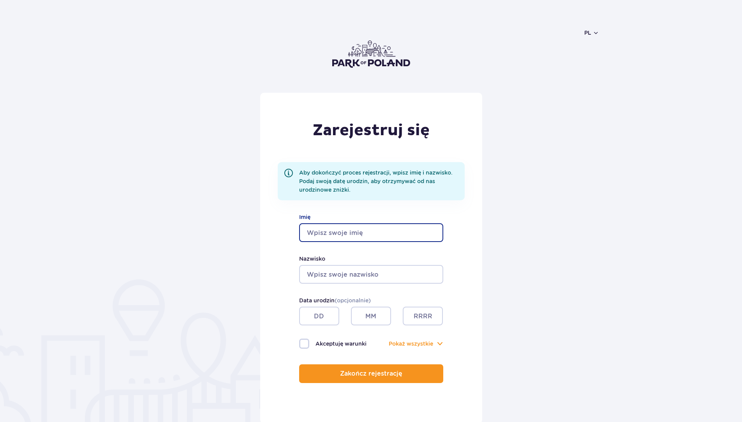
click at [374, 237] on input "Imię" at bounding box center [371, 232] width 144 height 19
type input "[PERSON_NAME]"
click at [346, 264] on div "Nazwisko" at bounding box center [371, 268] width 144 height 29
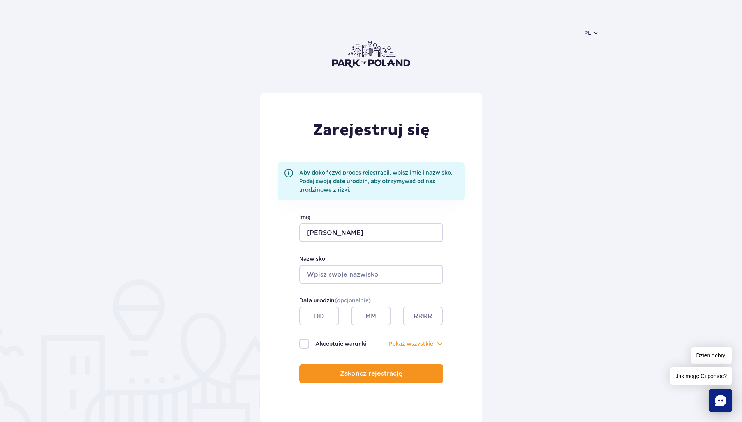
click at [346, 269] on input "Nazwisko" at bounding box center [371, 274] width 144 height 19
type input "Wrona"
click at [317, 314] on input "text" at bounding box center [319, 315] width 40 height 19
type input "29"
click at [368, 309] on input "text" at bounding box center [371, 315] width 40 height 19
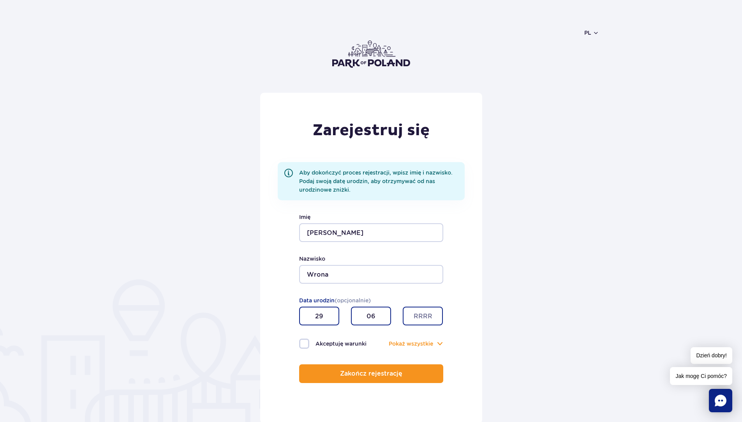
type input "06"
drag, startPoint x: 419, startPoint y: 308, endPoint x: 424, endPoint y: 314, distance: 6.9
click at [420, 308] on input "text" at bounding box center [423, 315] width 40 height 19
type input "1998"
click at [331, 347] on label "Akceptuję warunki" at bounding box center [335, 343] width 72 height 10
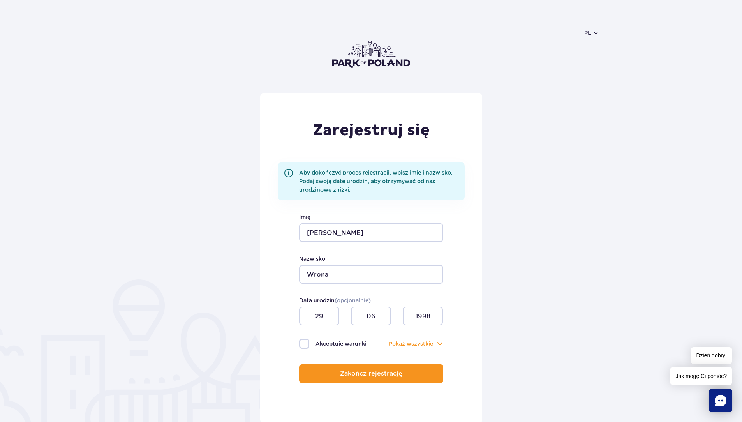
click at [308, 340] on input "Akceptuję warunki" at bounding box center [303, 339] width 9 height 2
checkbox input "true"
click at [355, 376] on p "Zakończ rejestrację" at bounding box center [368, 373] width 62 height 7
